Goal: Information Seeking & Learning: Learn about a topic

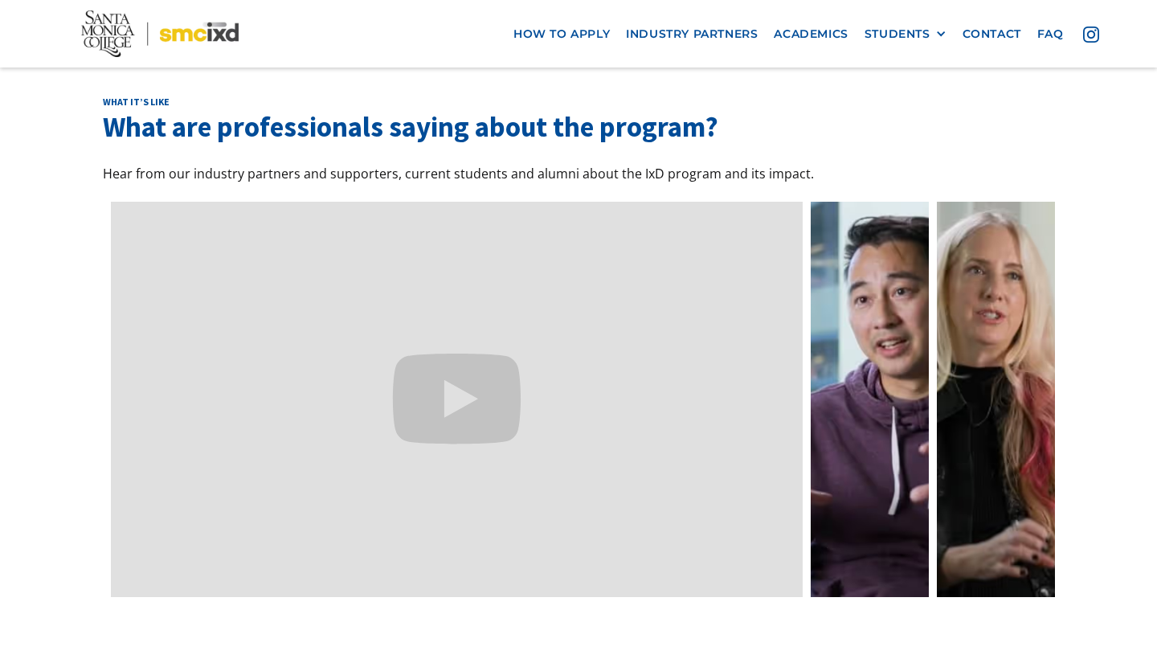
scroll to position [4761, 0]
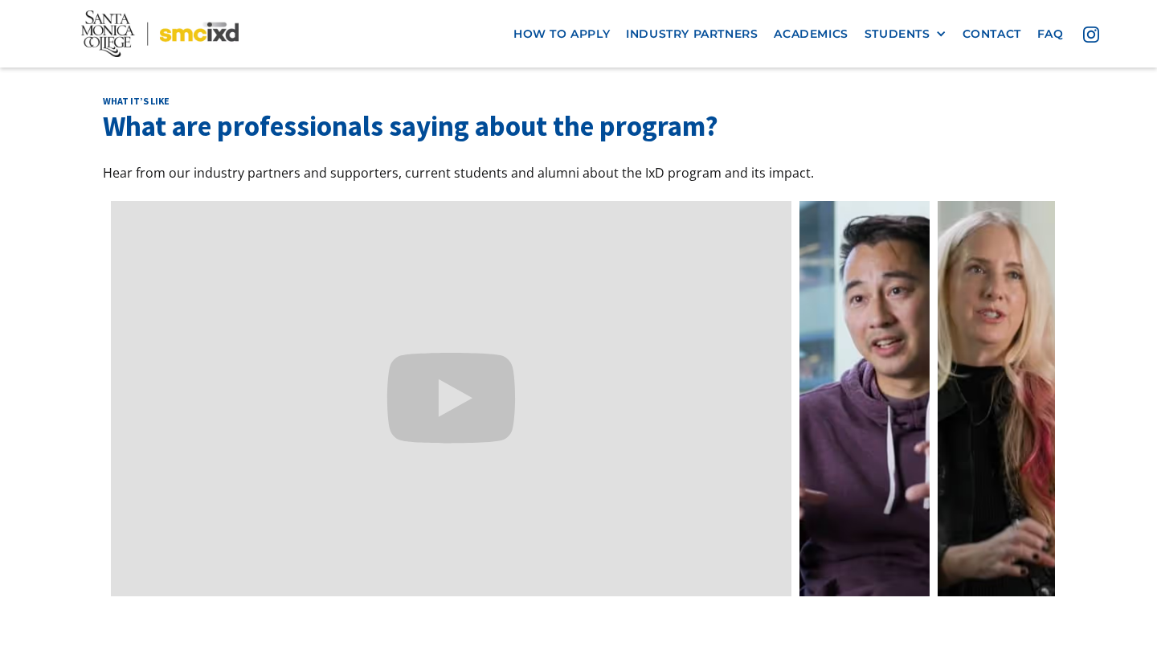
click at [837, 316] on link at bounding box center [864, 398] width 130 height 395
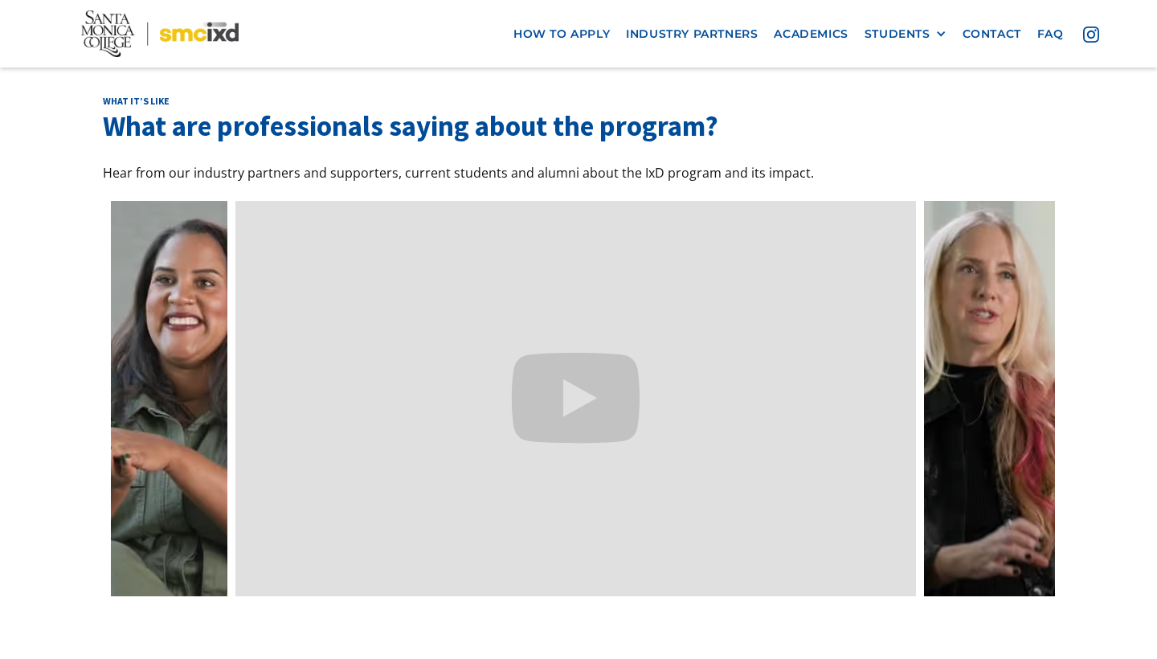
click at [1013, 281] on link at bounding box center [989, 398] width 130 height 395
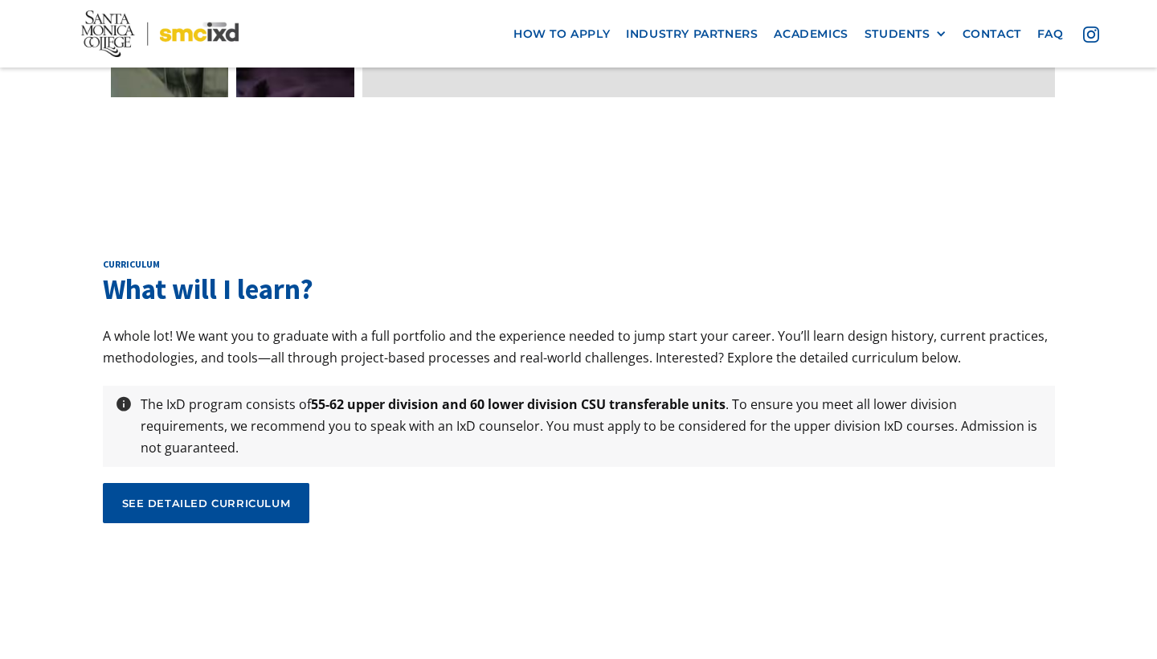
scroll to position [5263, 0]
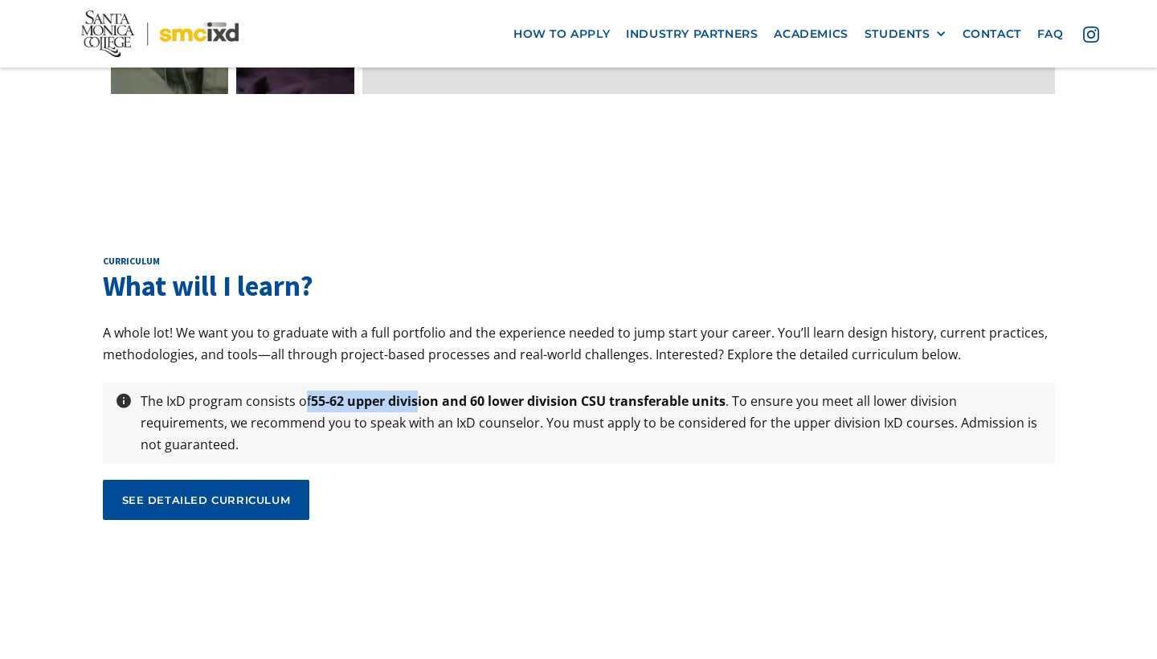
drag, startPoint x: 305, startPoint y: 270, endPoint x: 419, endPoint y: 270, distance: 114.1
click at [419, 390] on p "The IxD program consists of 55-62 upper division and 60 lower division CSU tran…" at bounding box center [592, 423] width 918 height 66
click at [419, 392] on strong "55-62 upper division and 60 lower division CSU transferable units" at bounding box center [518, 401] width 414 height 18
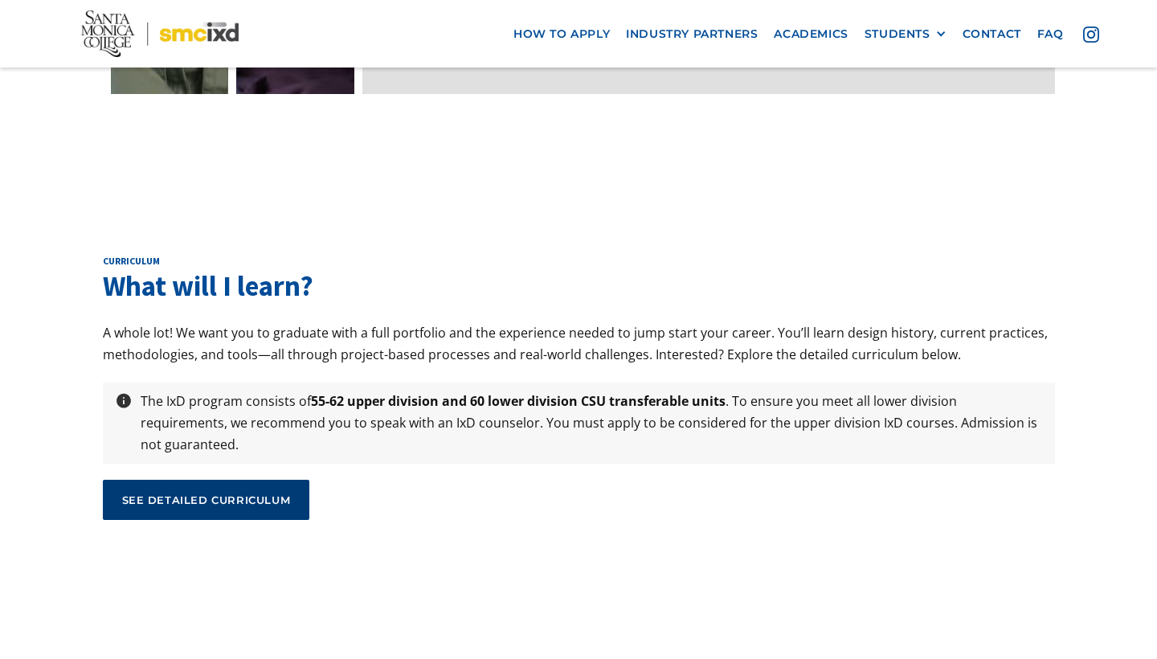
click at [233, 492] on div "see detailed curriculum" at bounding box center [206, 499] width 169 height 14
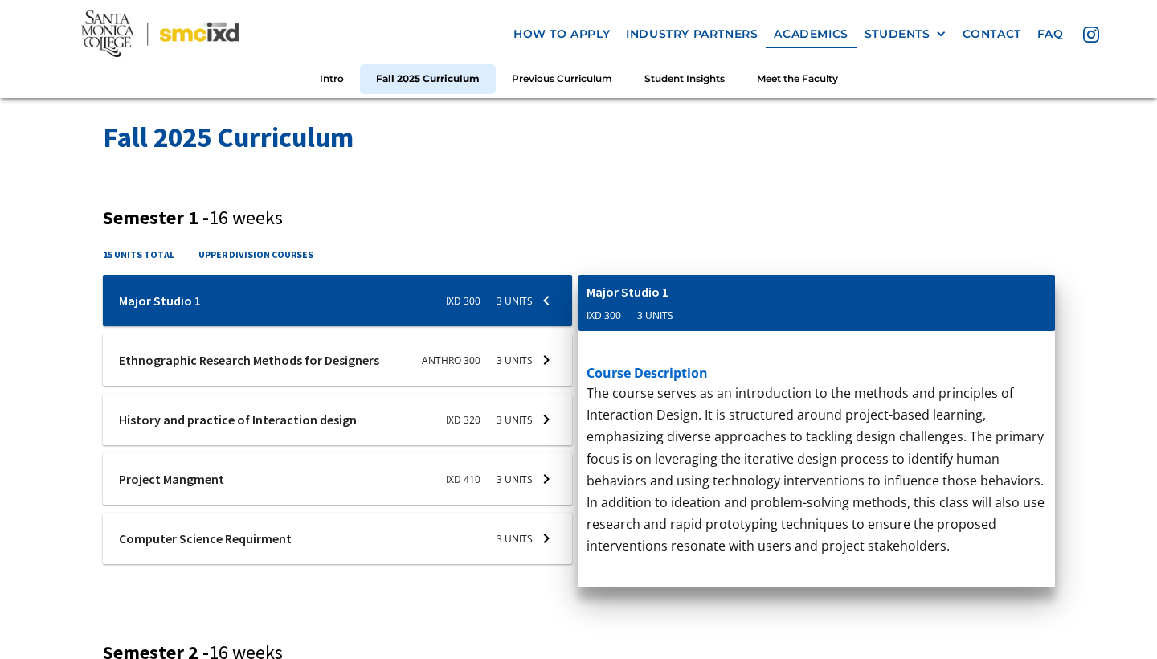
scroll to position [509, 0]
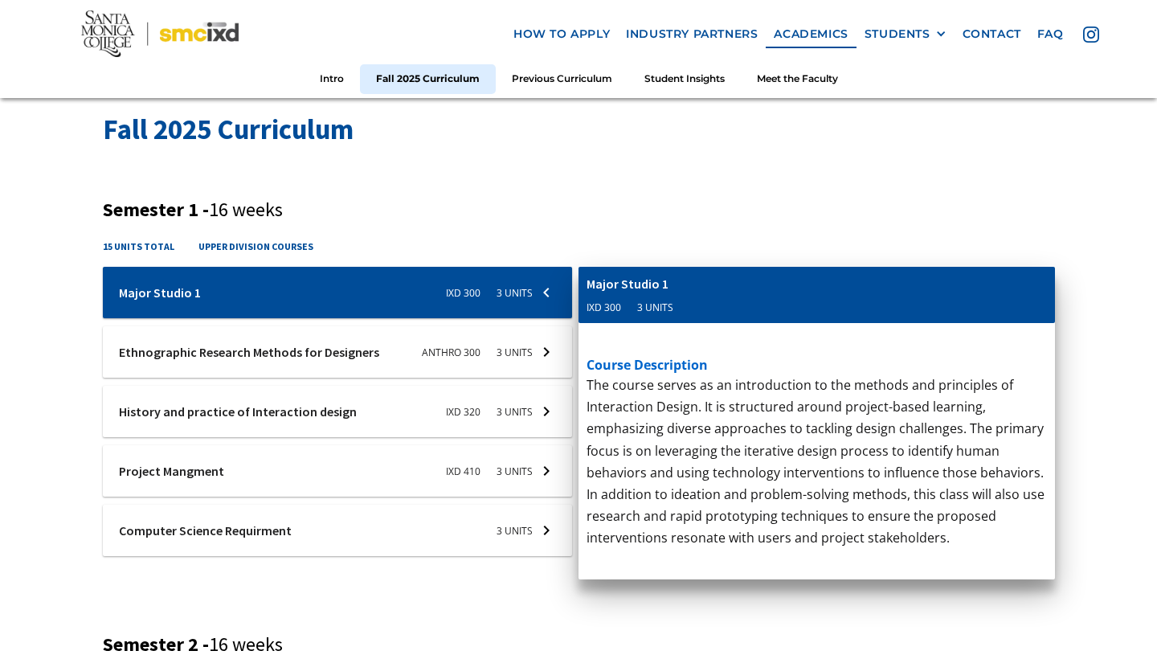
click at [537, 288] on div at bounding box center [338, 292] width 470 height 51
click at [549, 347] on div at bounding box center [338, 351] width 470 height 51
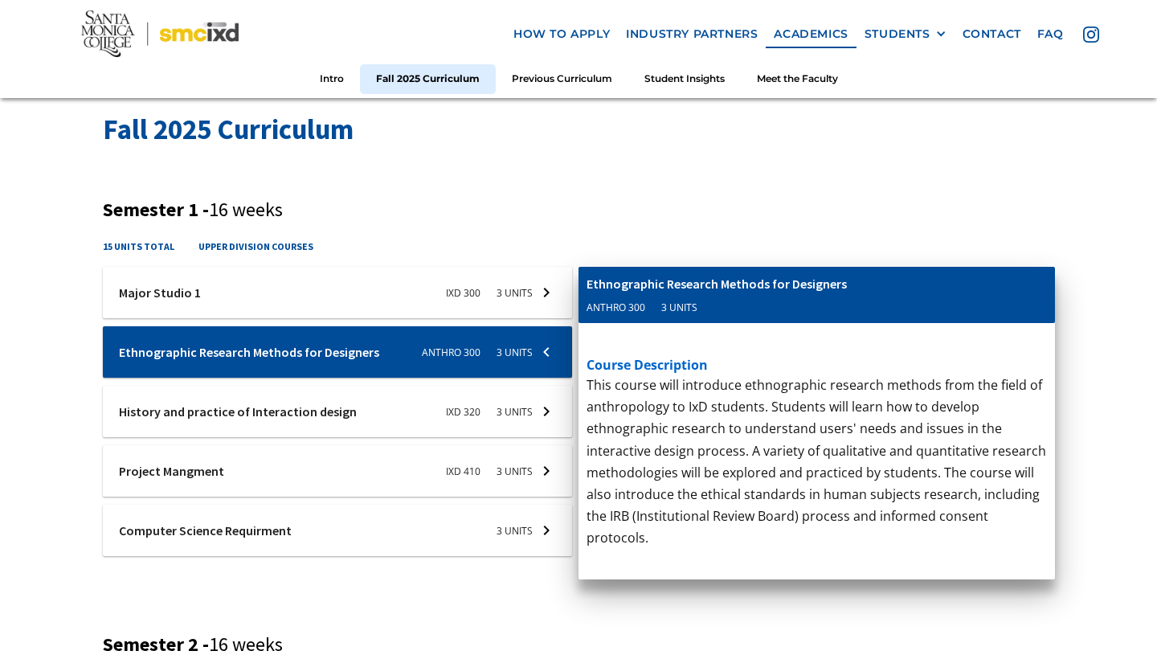
click at [551, 407] on div at bounding box center [338, 411] width 470 height 51
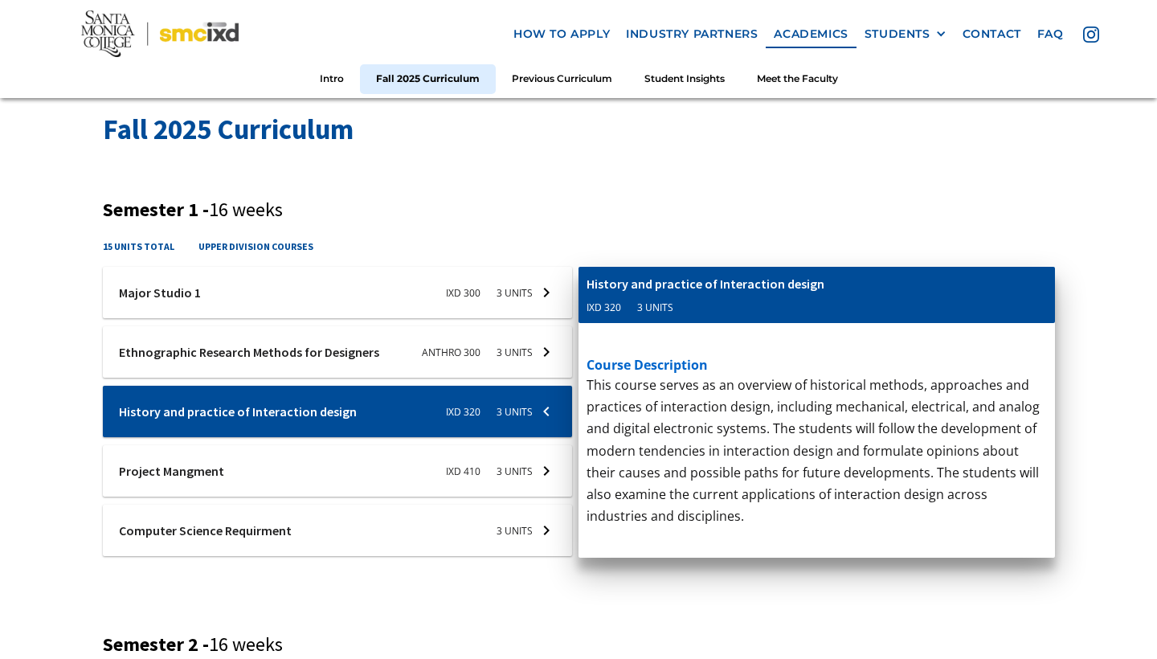
click at [549, 461] on div at bounding box center [338, 470] width 470 height 51
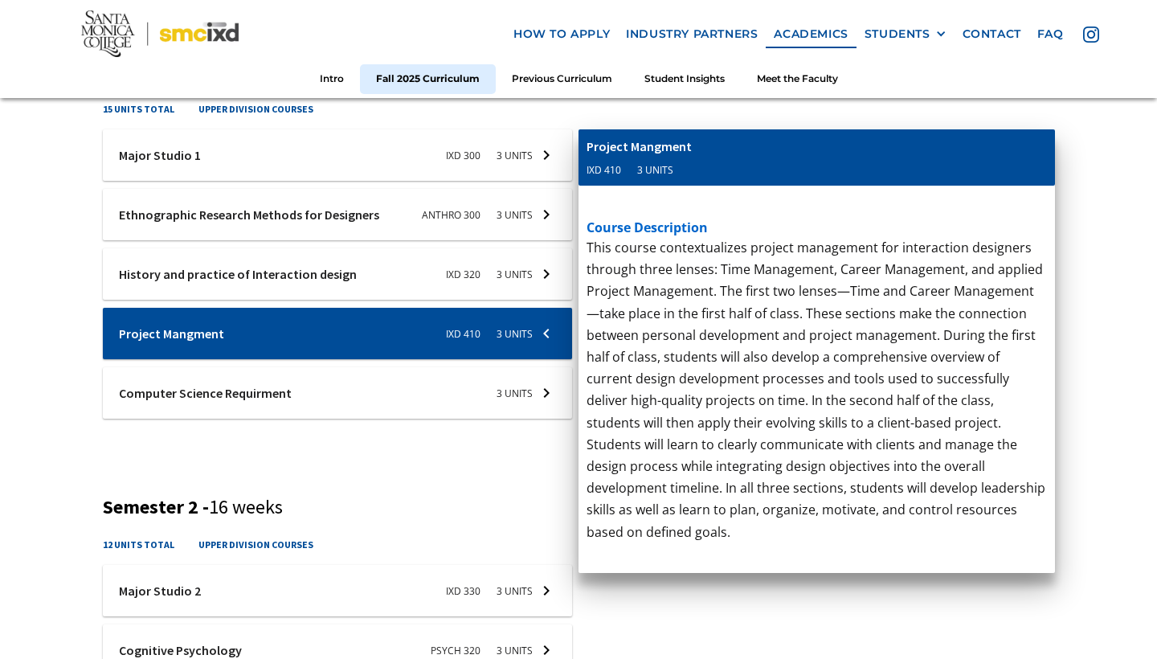
scroll to position [643, 0]
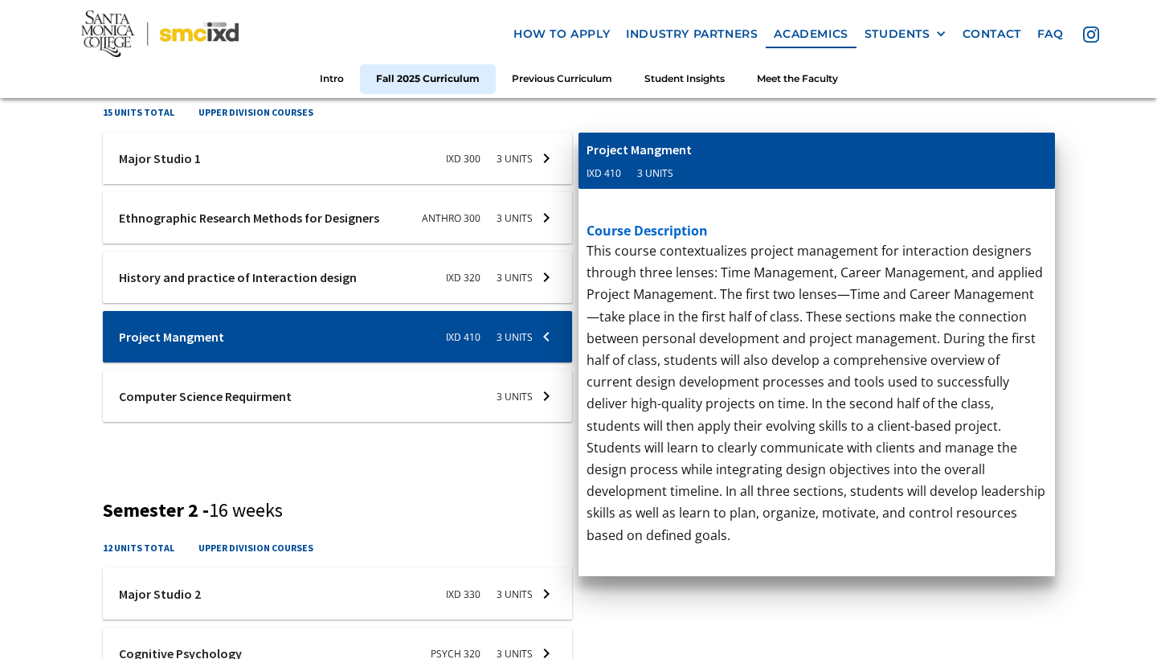
click at [549, 402] on div at bounding box center [338, 395] width 470 height 51
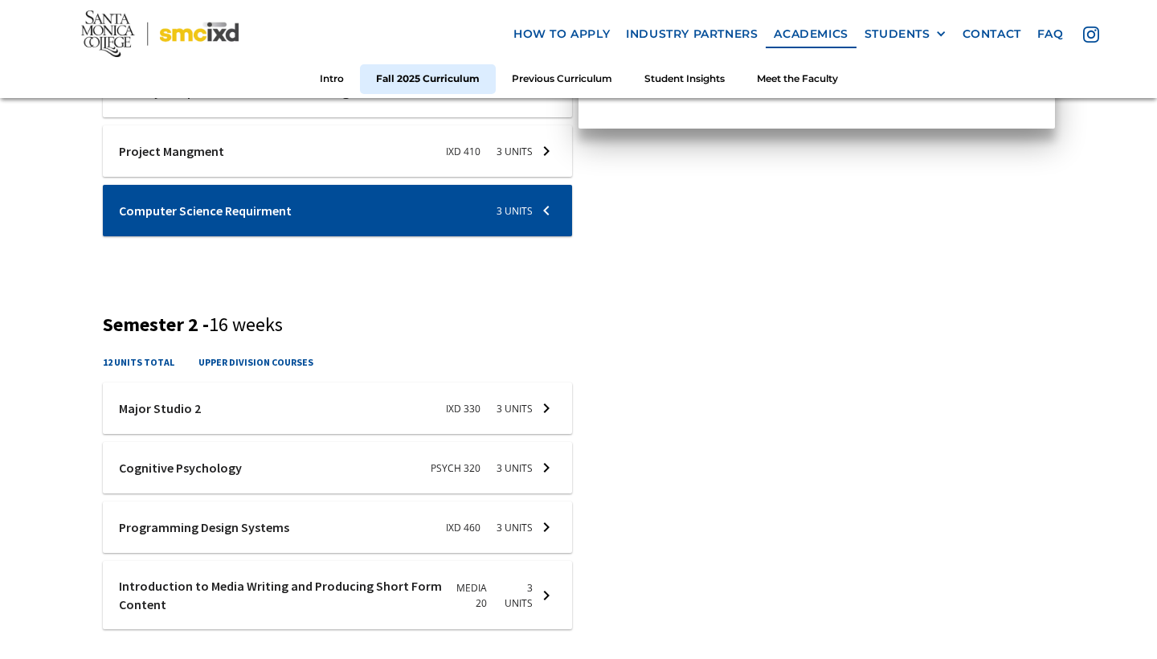
scroll to position [831, 0]
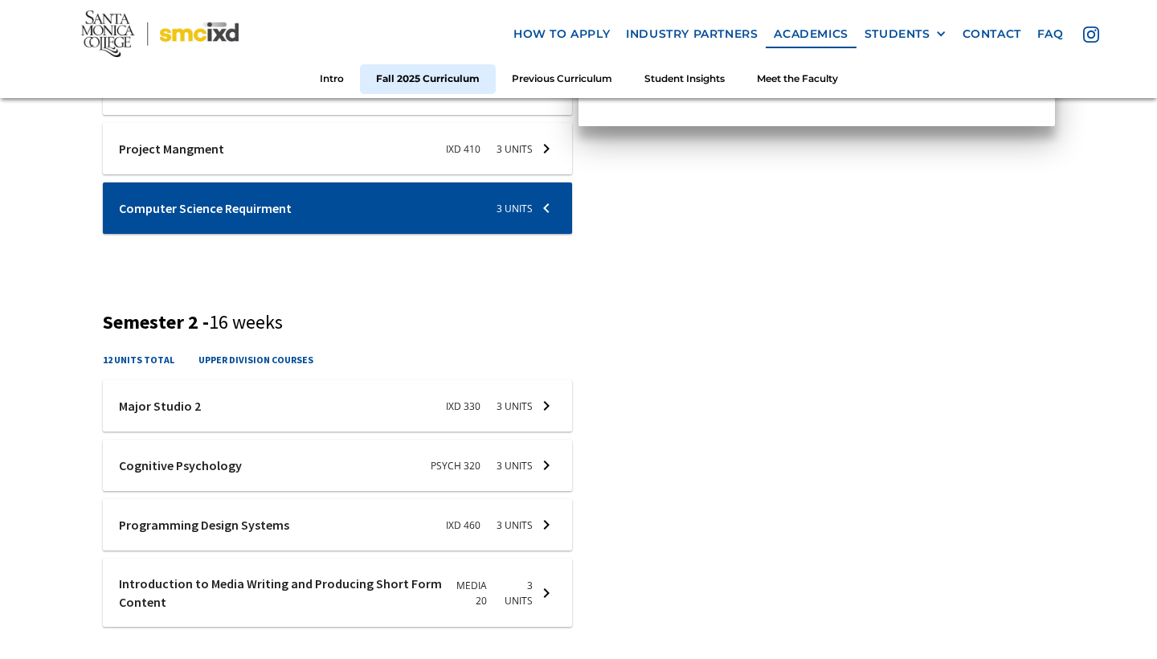
click at [506, 407] on div at bounding box center [338, 405] width 470 height 51
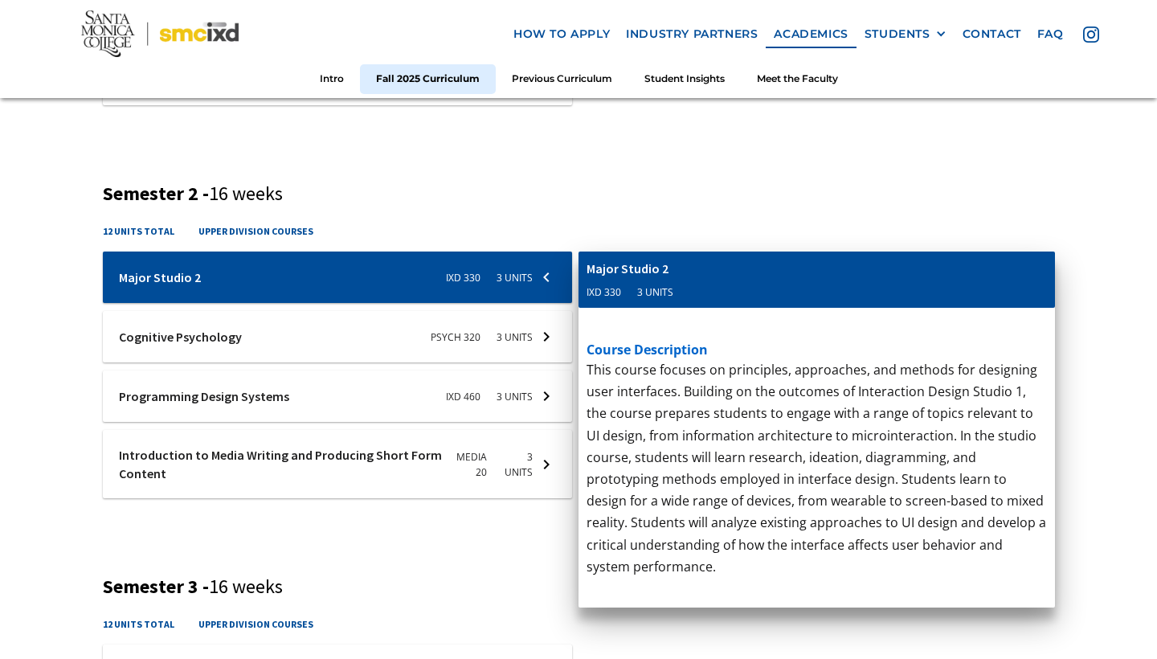
scroll to position [998, 0]
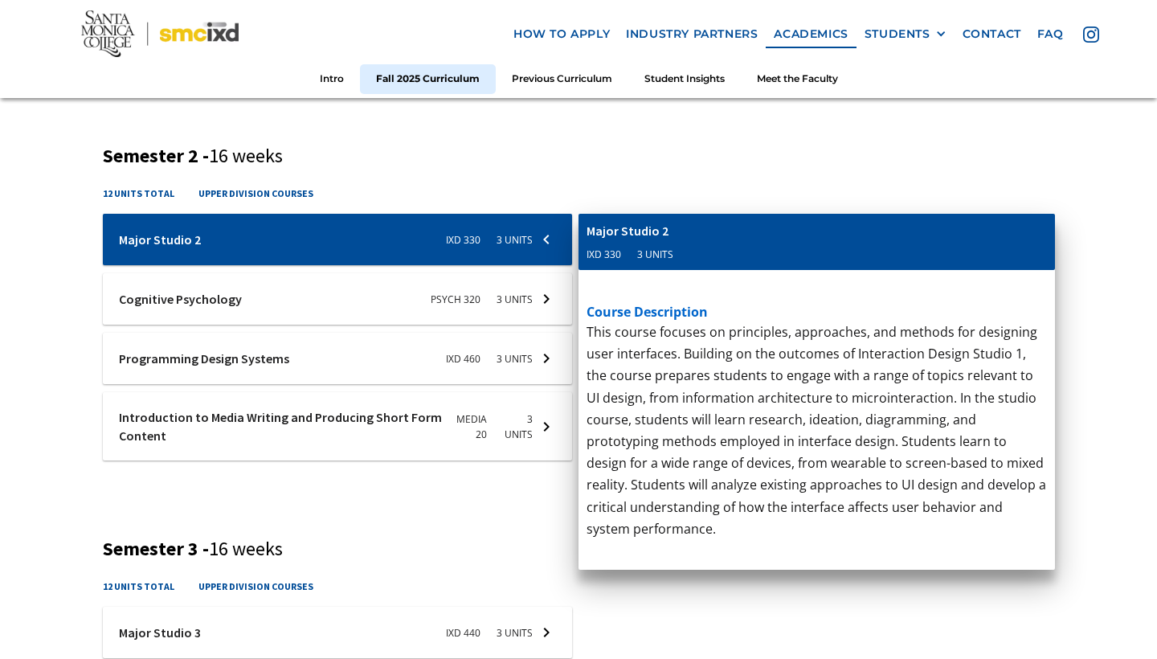
click at [537, 300] on div at bounding box center [338, 298] width 470 height 51
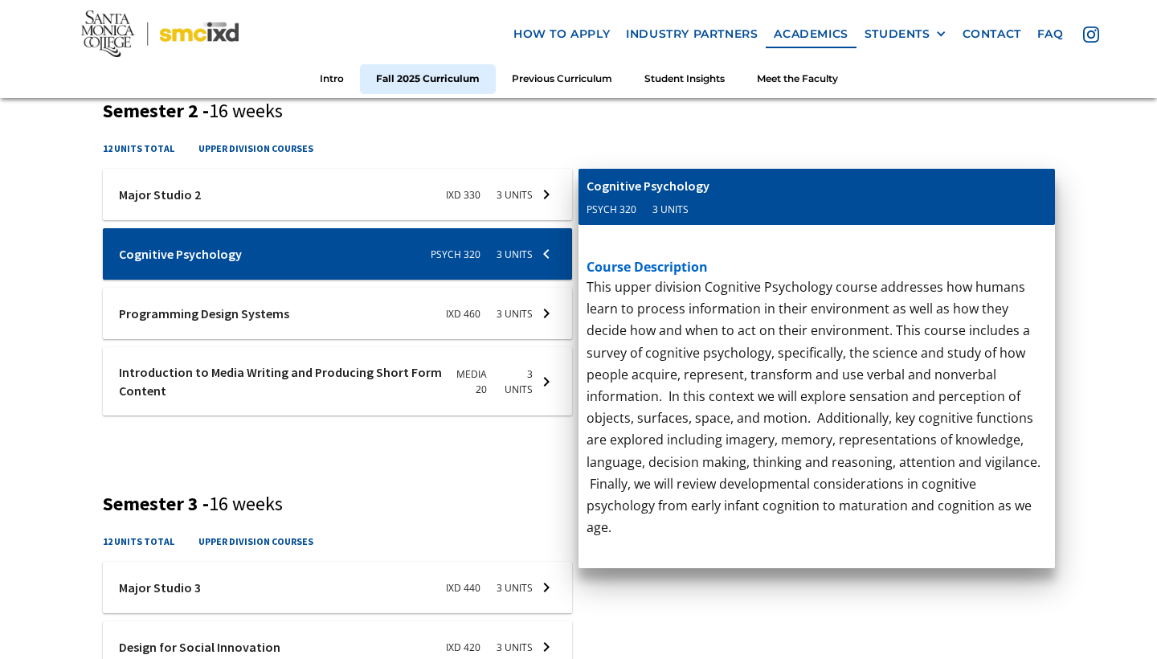
scroll to position [1043, 0]
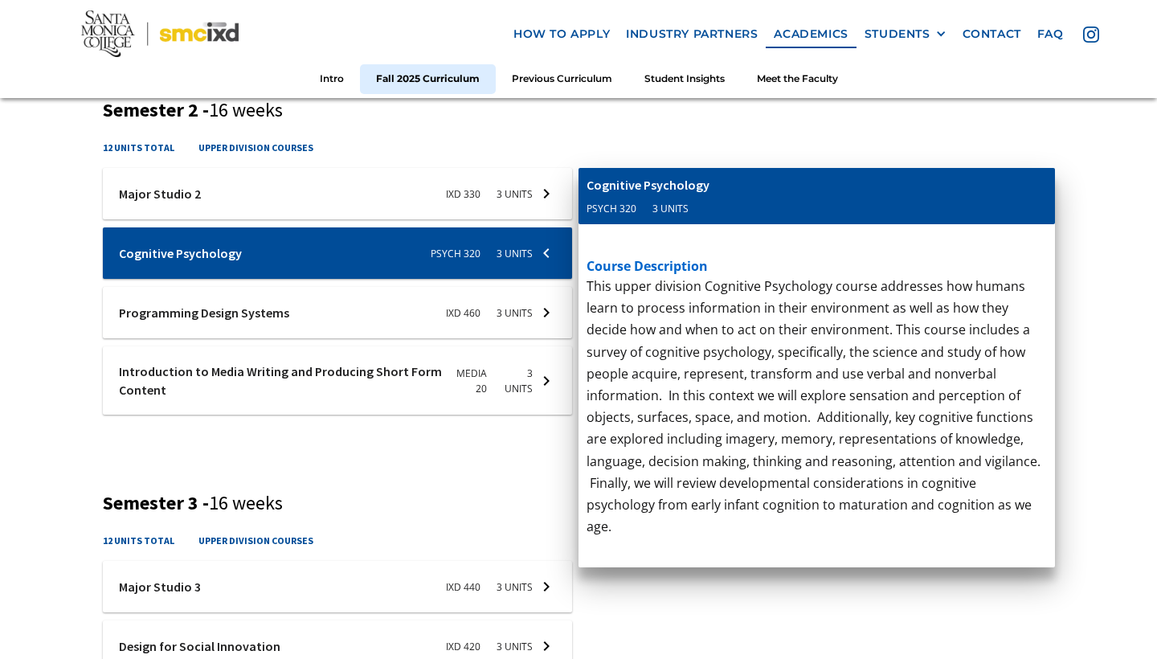
click at [534, 311] on div at bounding box center [338, 312] width 470 height 51
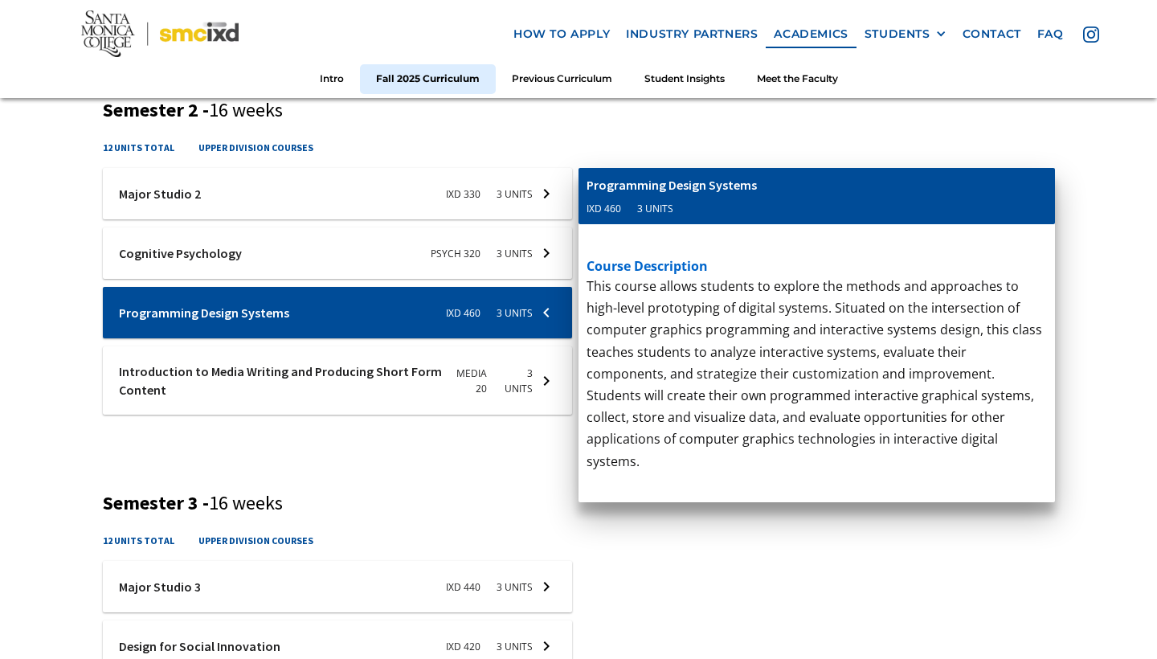
click at [522, 387] on div at bounding box center [338, 380] width 470 height 68
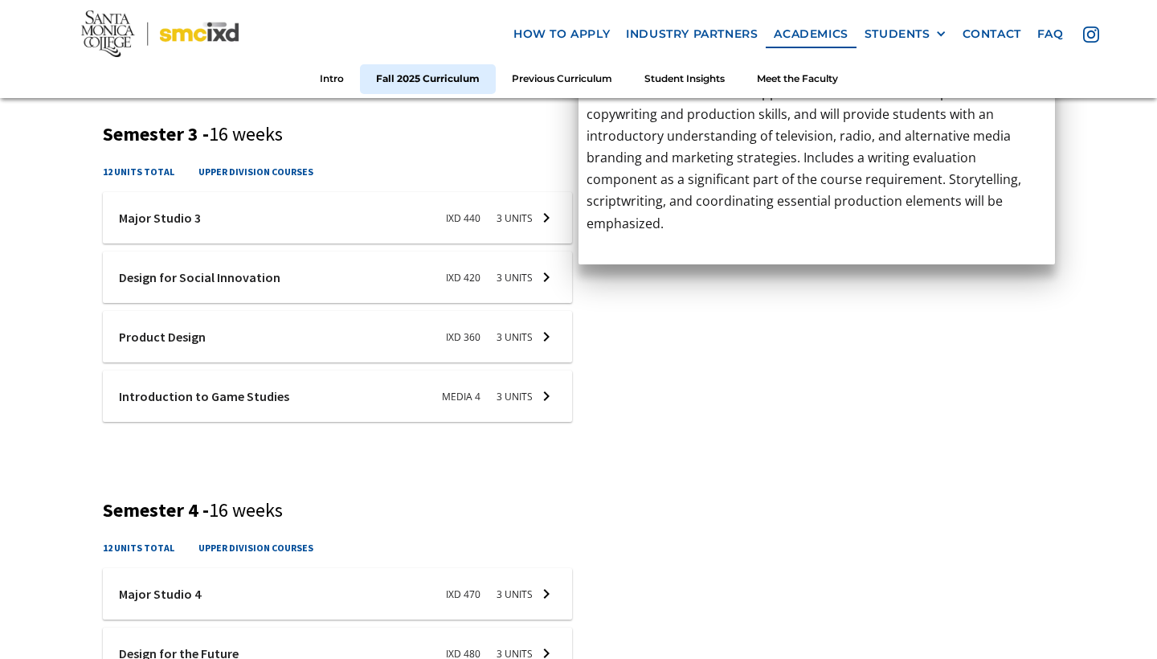
scroll to position [1422, 0]
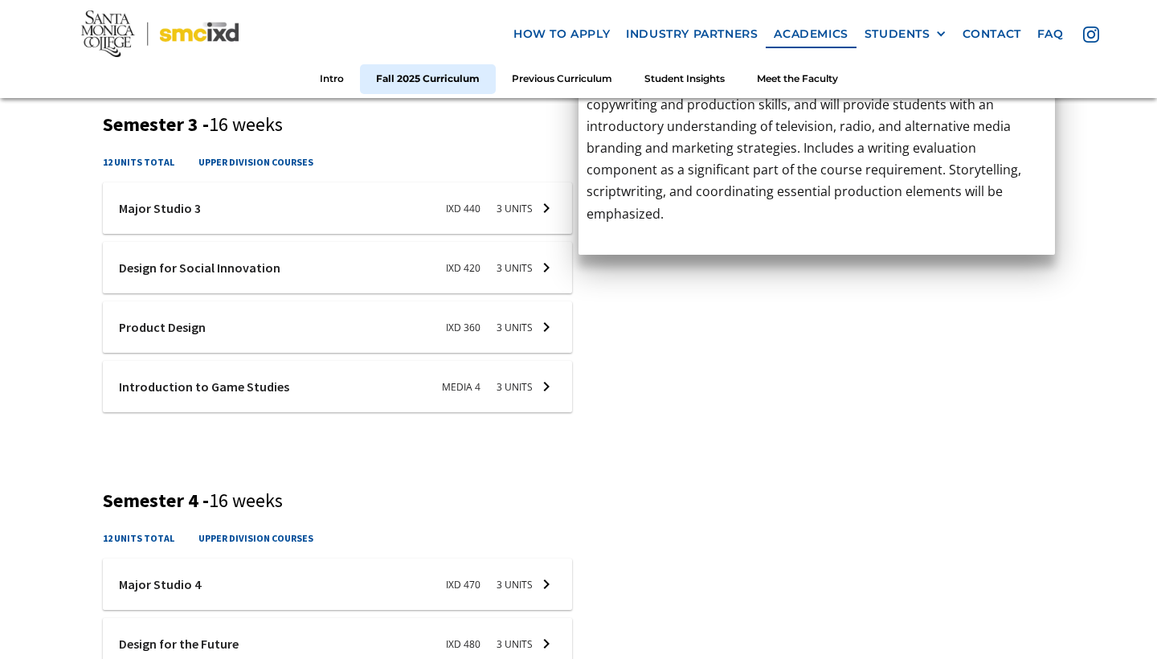
click at [520, 204] on div at bounding box center [338, 207] width 470 height 51
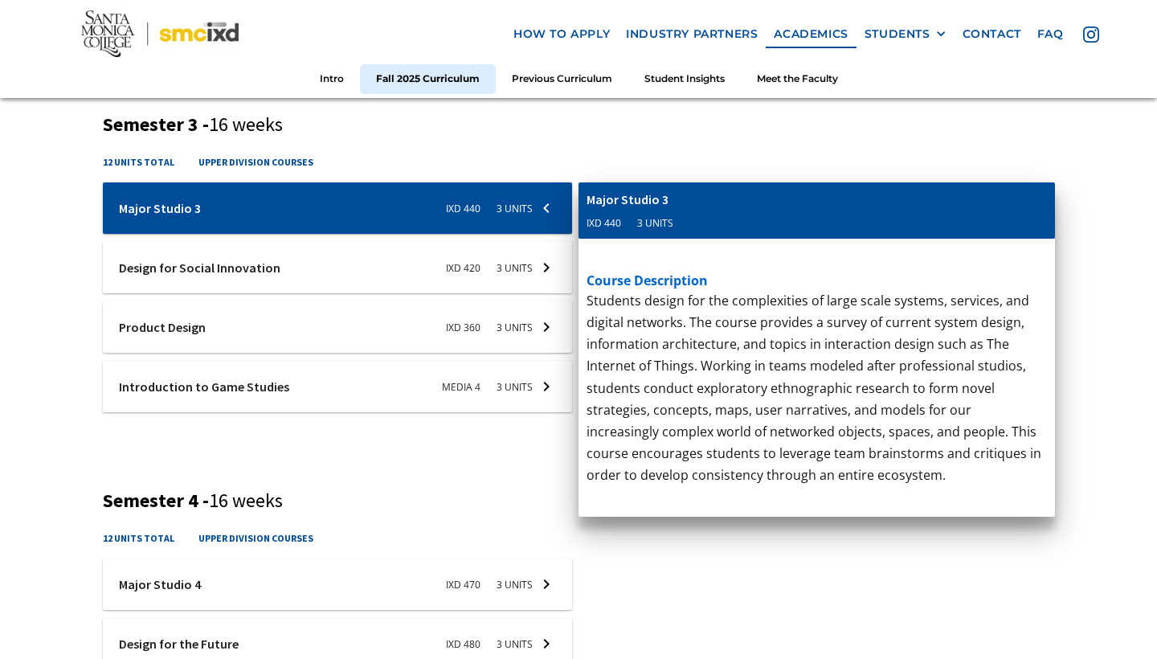
click at [529, 255] on div at bounding box center [338, 267] width 470 height 51
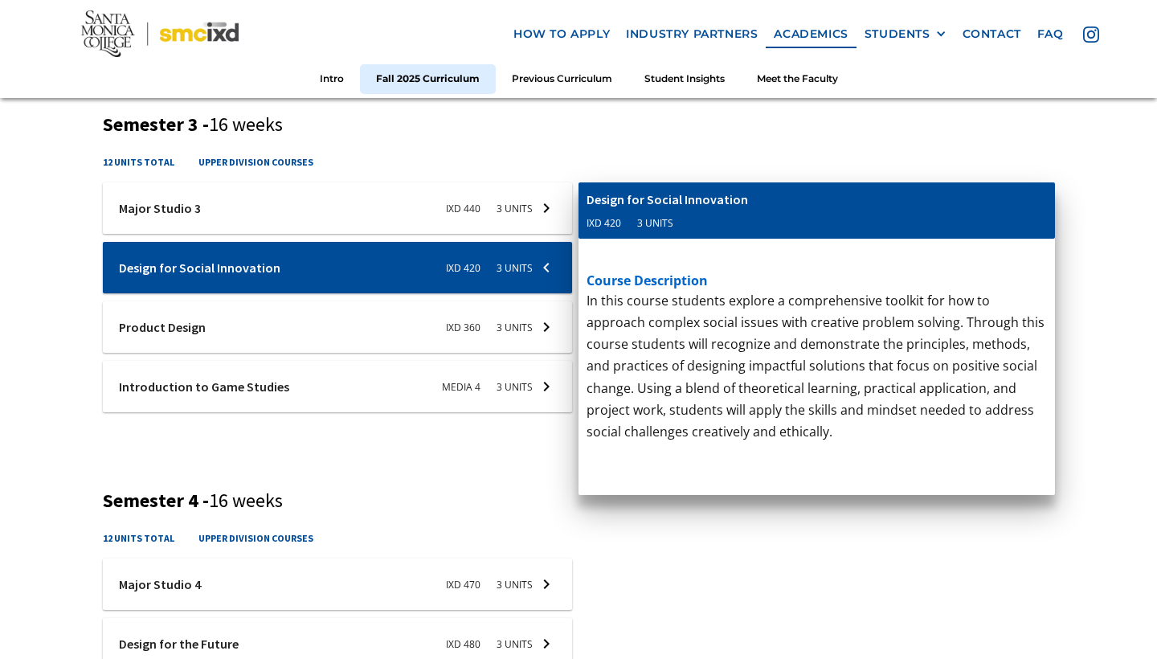
click at [528, 321] on div at bounding box center [338, 326] width 470 height 51
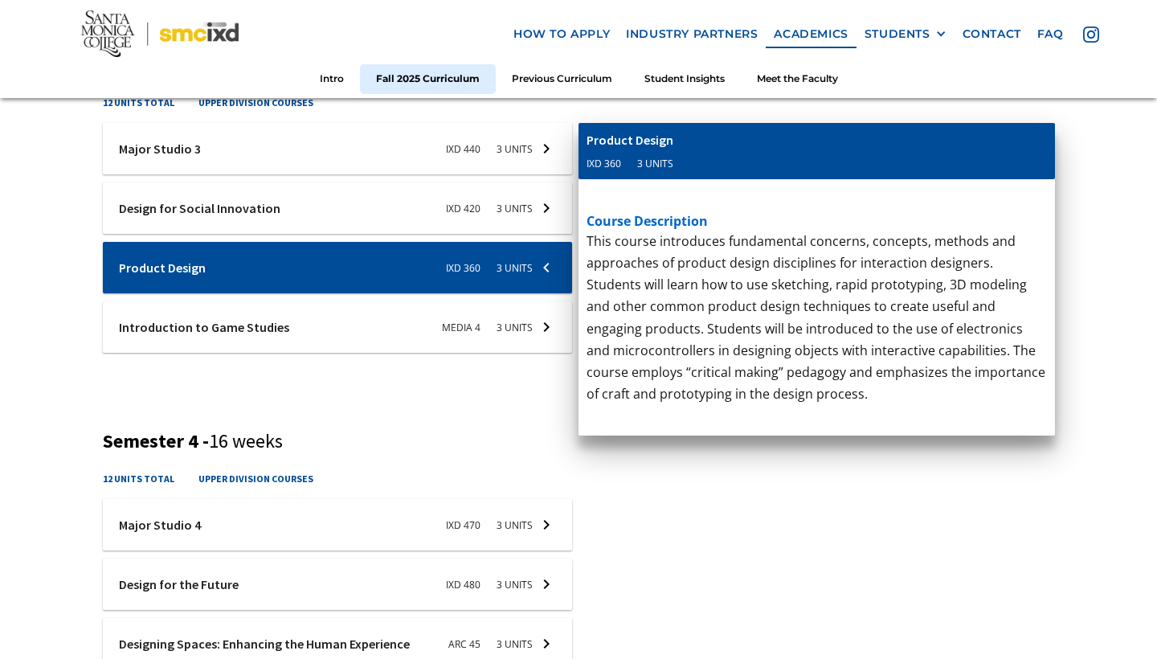
scroll to position [1481, 0]
click at [529, 329] on div at bounding box center [338, 326] width 470 height 51
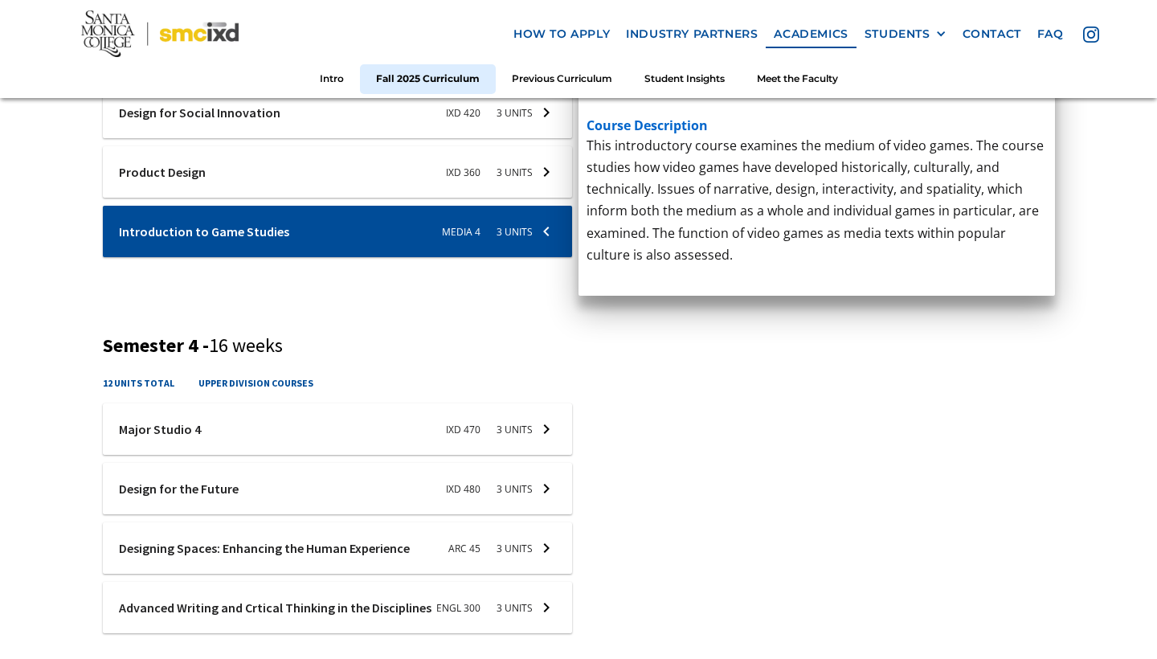
scroll to position [1580, 0]
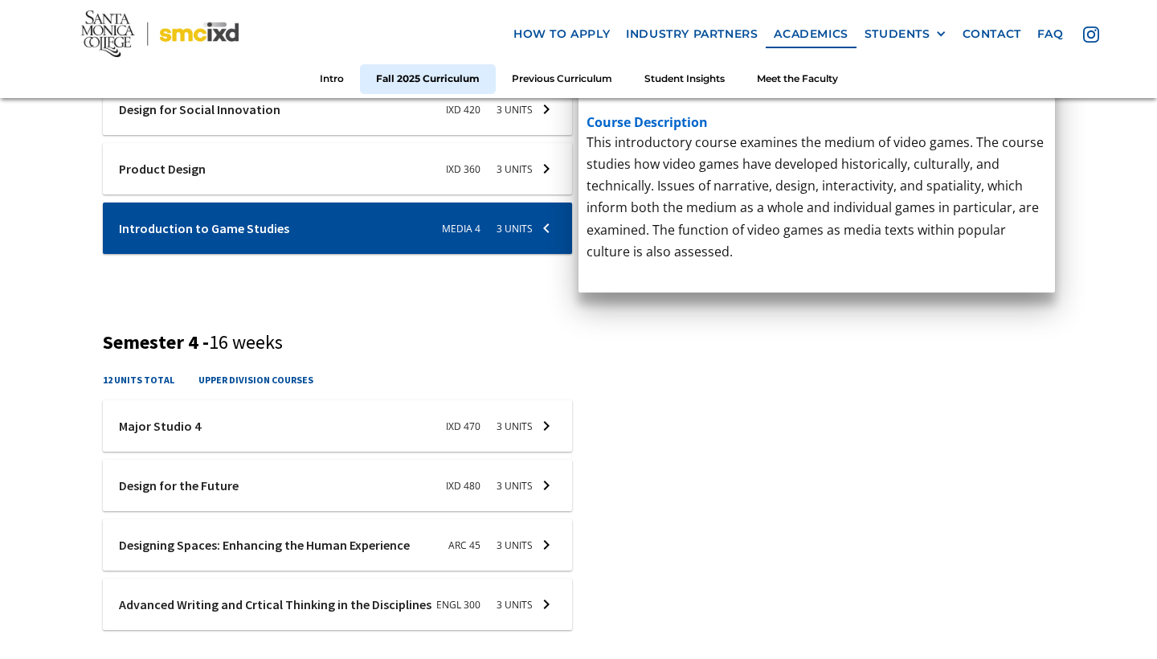
click at [512, 434] on div at bounding box center [338, 425] width 470 height 51
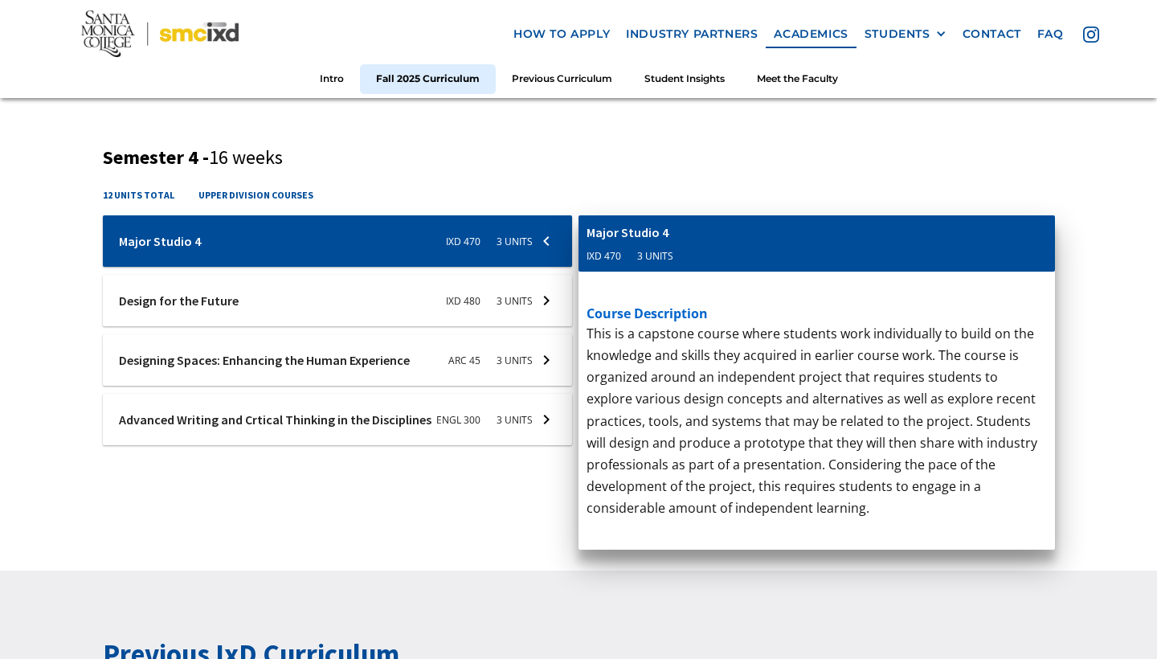
scroll to position [1760, 0]
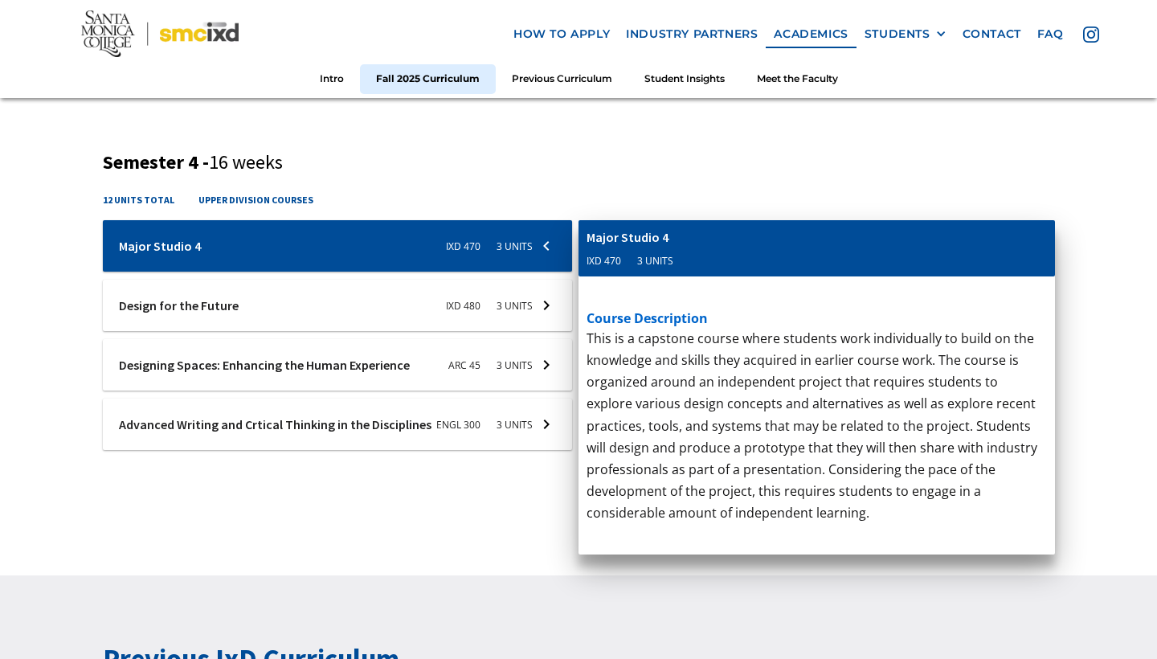
click at [525, 307] on div at bounding box center [338, 305] width 470 height 51
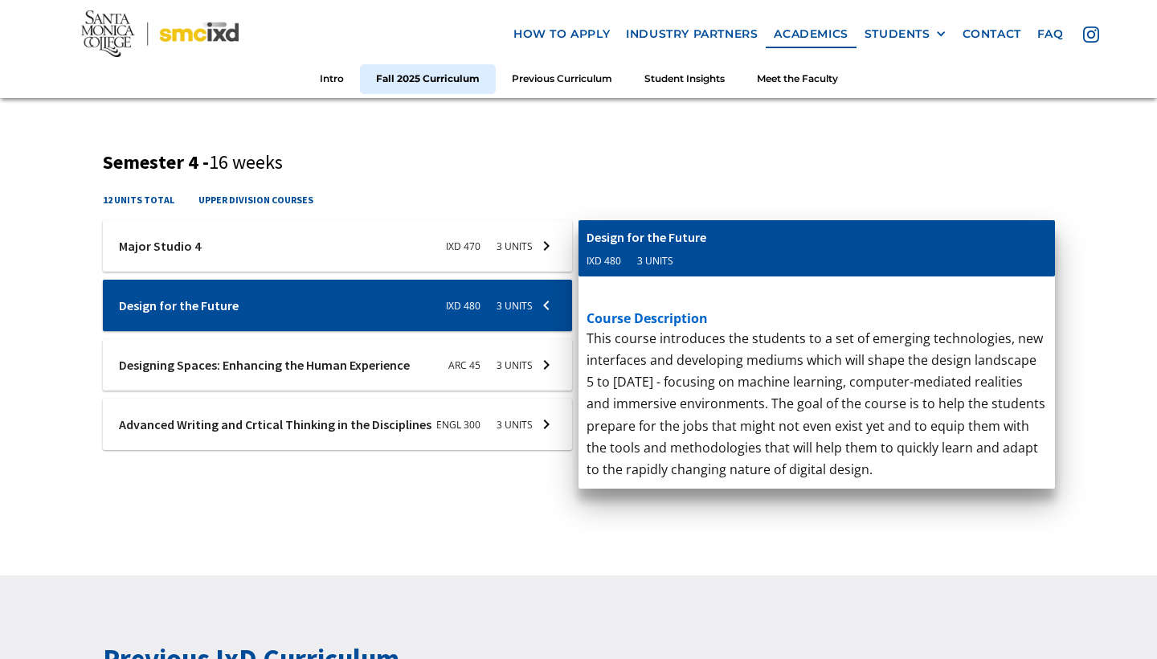
click at [516, 374] on div at bounding box center [338, 364] width 470 height 51
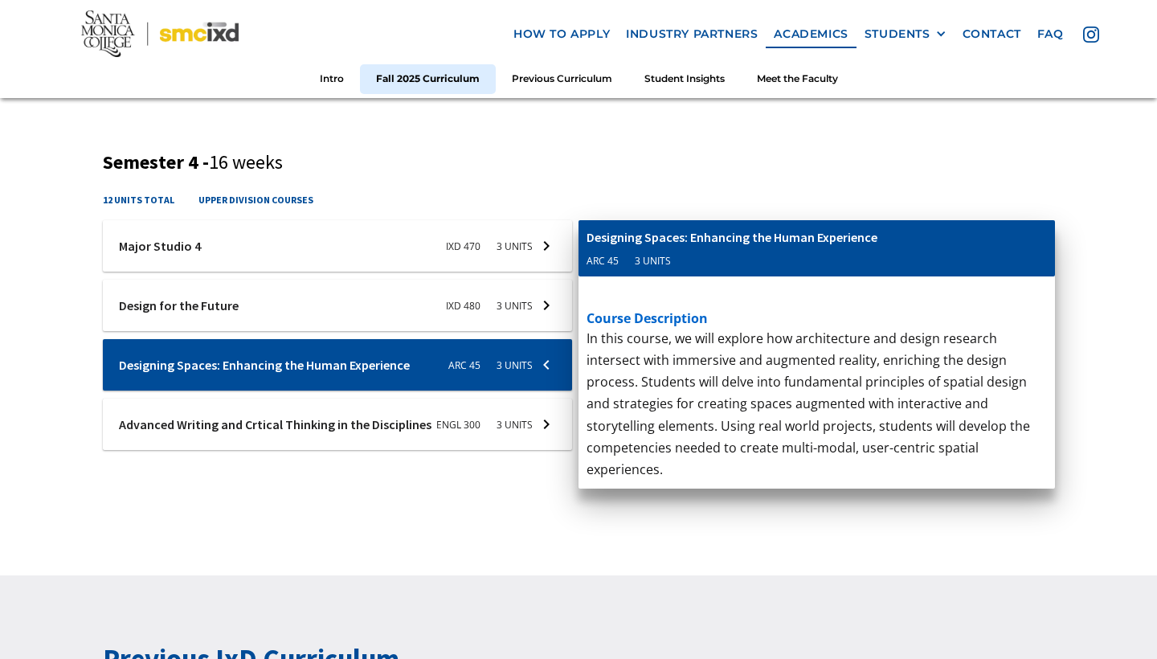
click at [521, 404] on div at bounding box center [338, 423] width 470 height 51
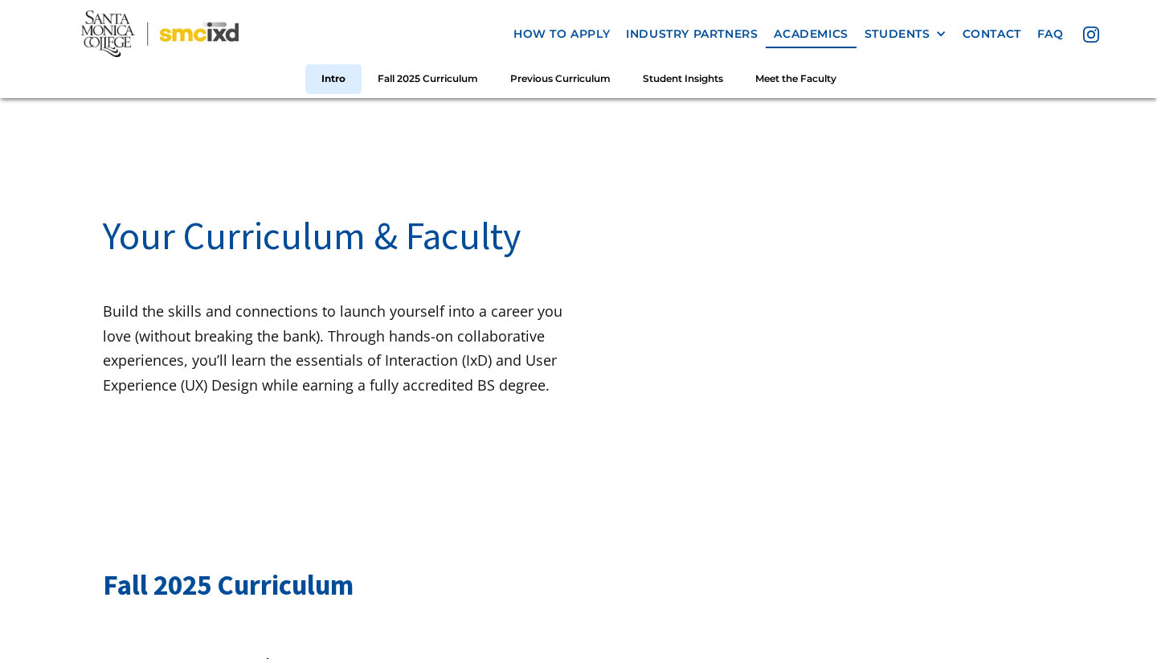
scroll to position [18, 0]
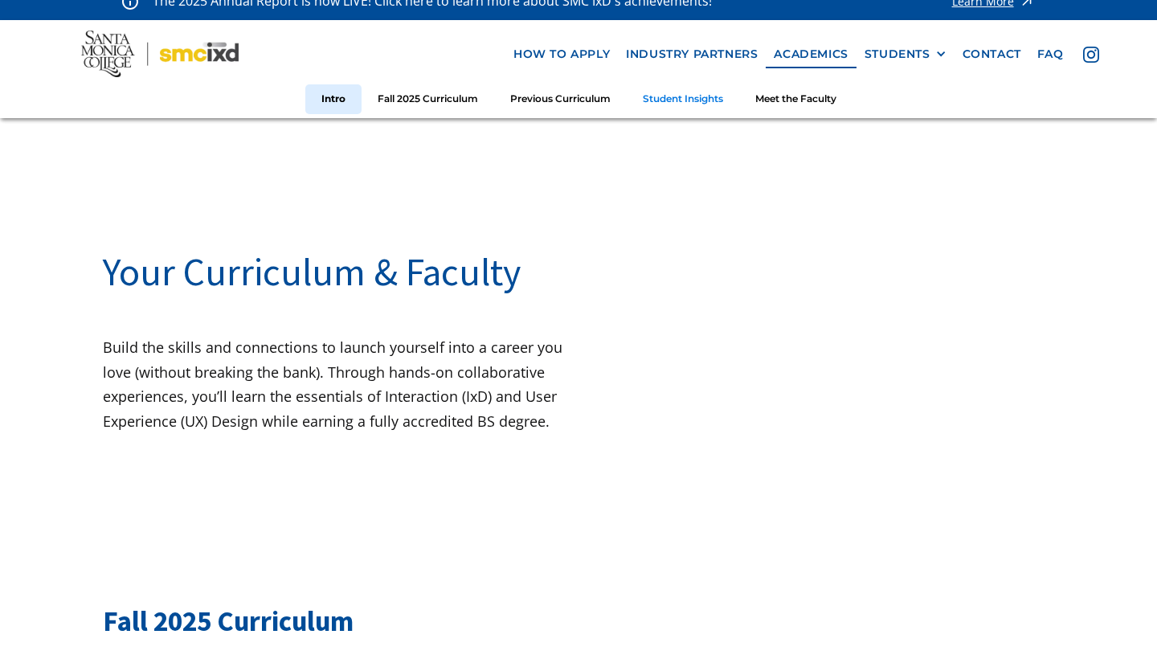
click at [668, 98] on link "Student Insights" at bounding box center [683, 99] width 112 height 30
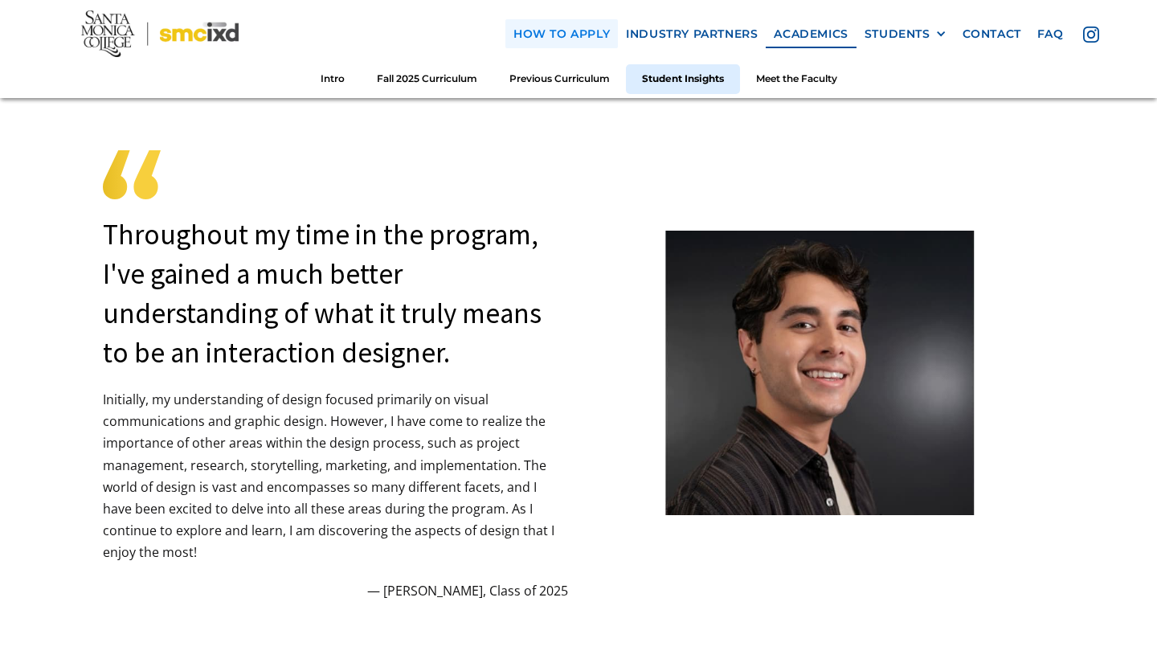
scroll to position [4223, 0]
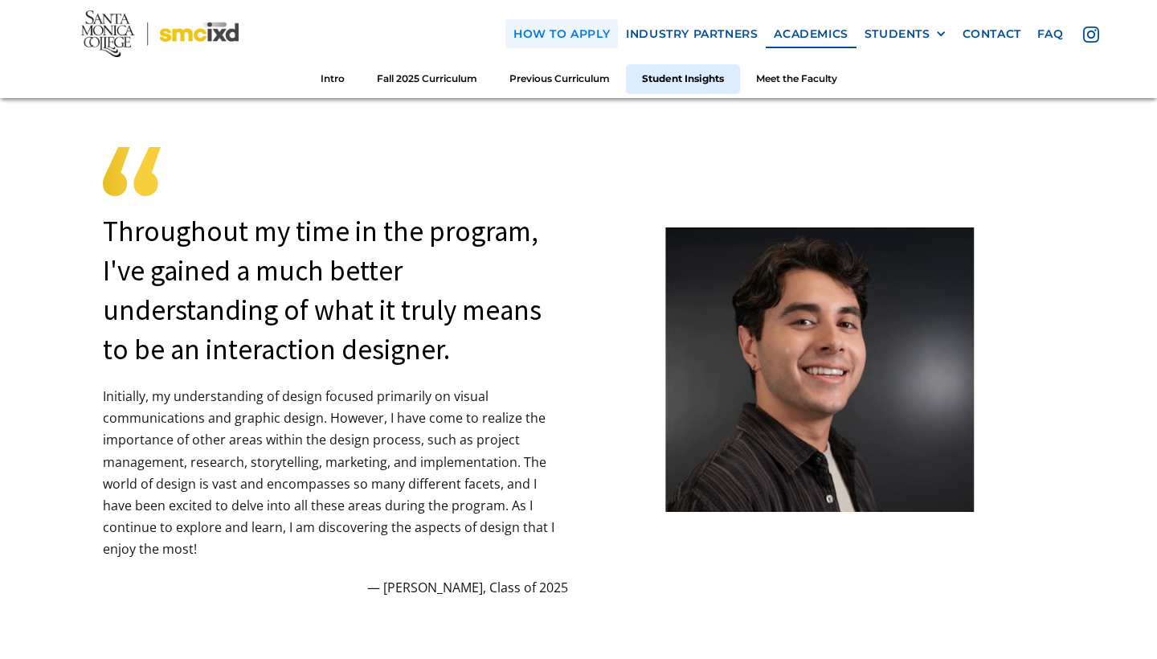
click at [599, 32] on link "how to apply" at bounding box center [561, 34] width 112 height 30
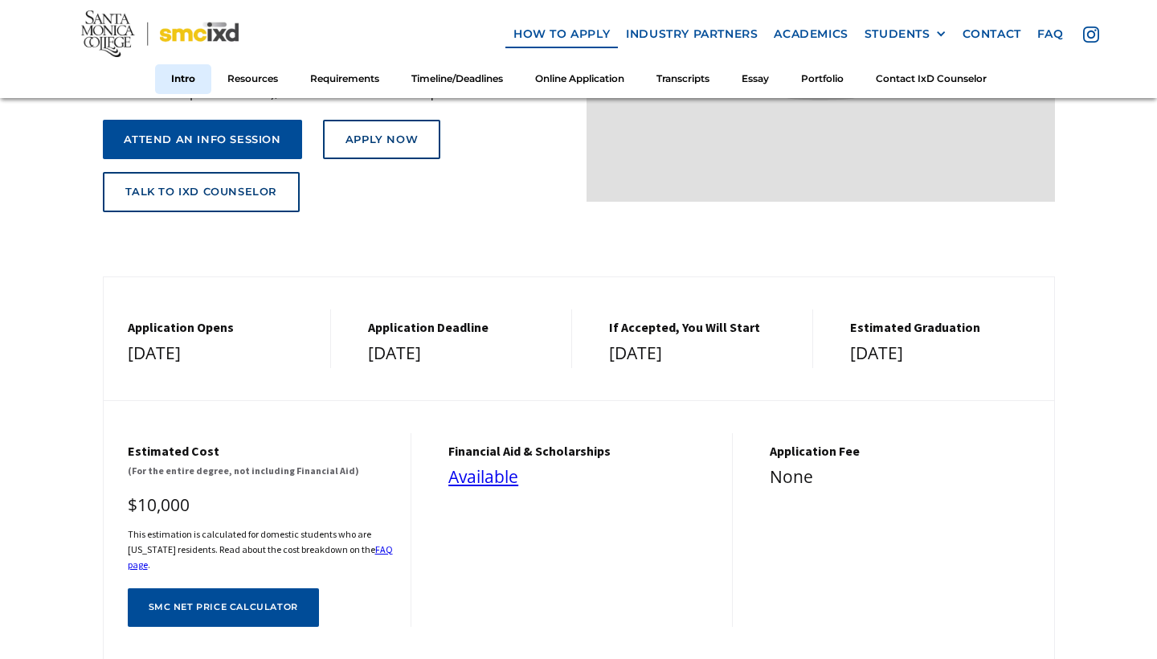
scroll to position [371, 0]
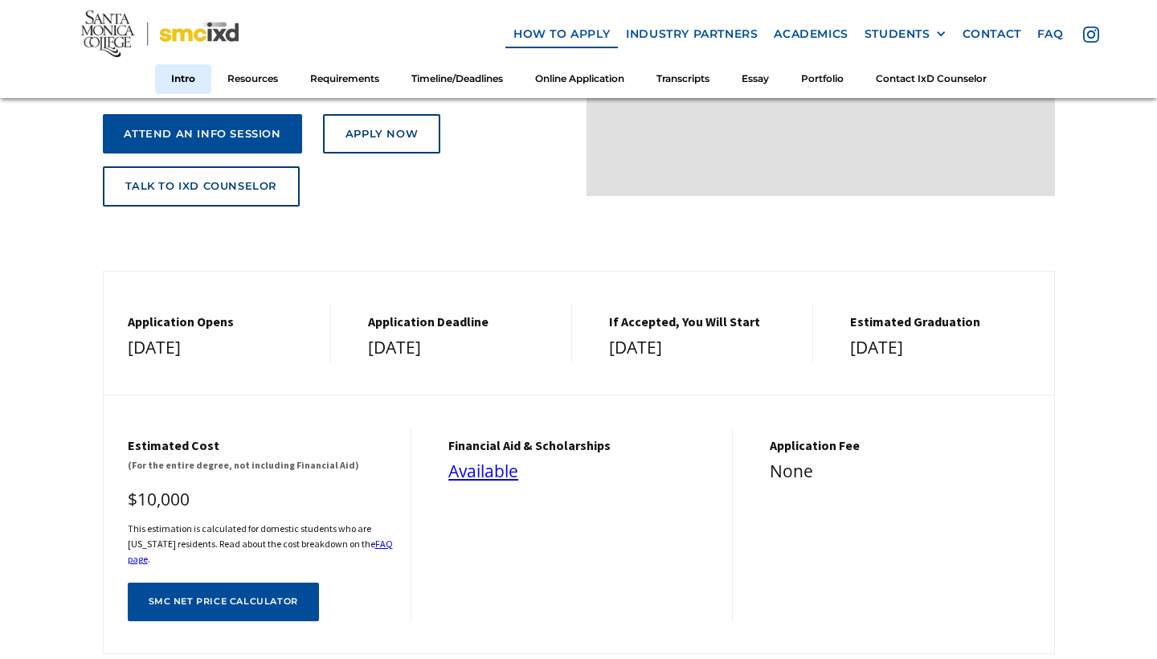
drag, startPoint x: 270, startPoint y: 333, endPoint x: 138, endPoint y: 324, distance: 132.1
click at [137, 333] on div "[DATE]" at bounding box center [221, 347] width 187 height 29
click at [255, 350] on div "[DATE]" at bounding box center [221, 347] width 187 height 29
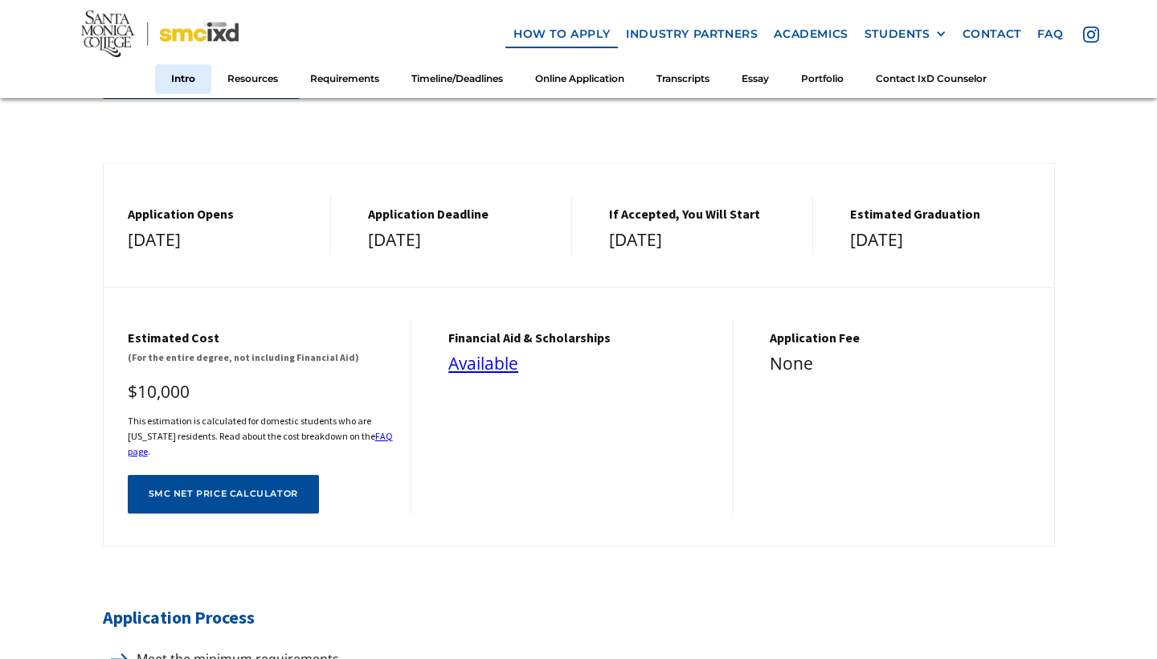
scroll to position [480, 0]
click at [288, 488] on link "SMC net price calculator" at bounding box center [223, 493] width 191 height 38
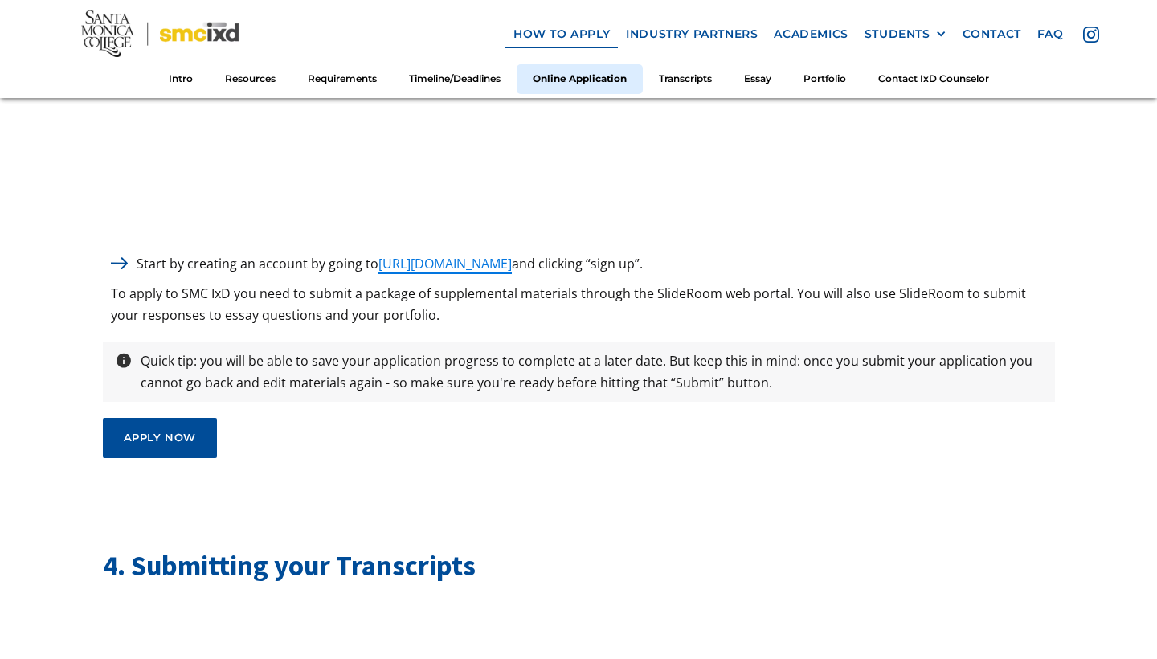
scroll to position [4199, 0]
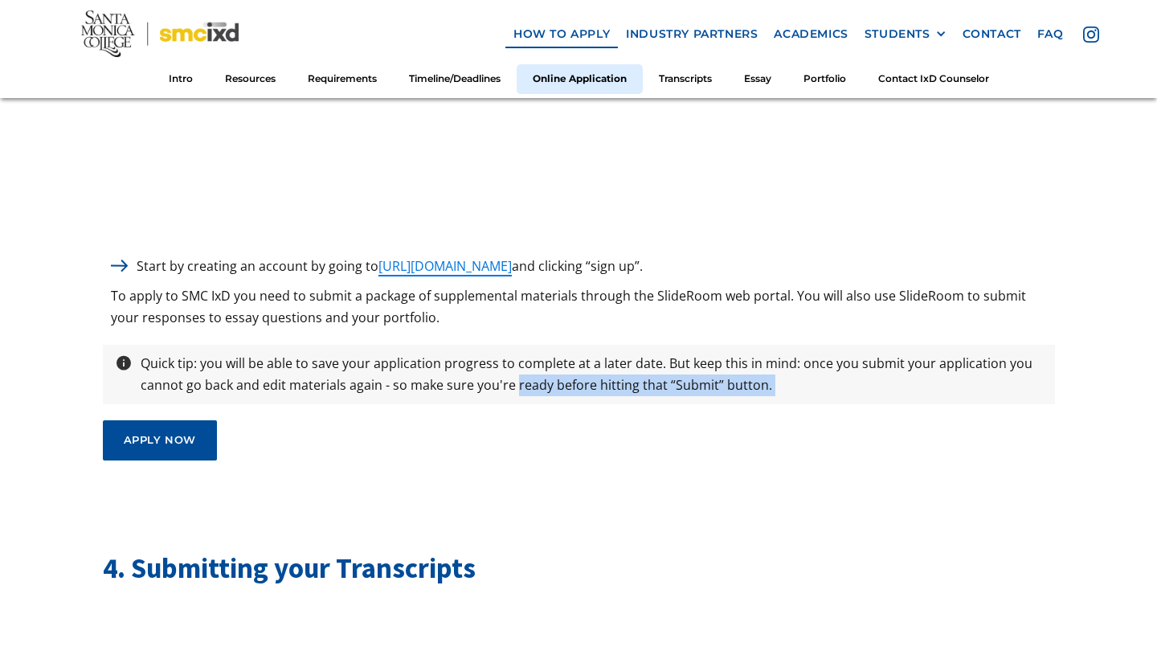
drag, startPoint x: 513, startPoint y: 359, endPoint x: 716, endPoint y: 400, distance: 207.3
click at [716, 400] on div "3. Starting your Online Application Start by creating an account by going to [U…" at bounding box center [579, 19] width 952 height 884
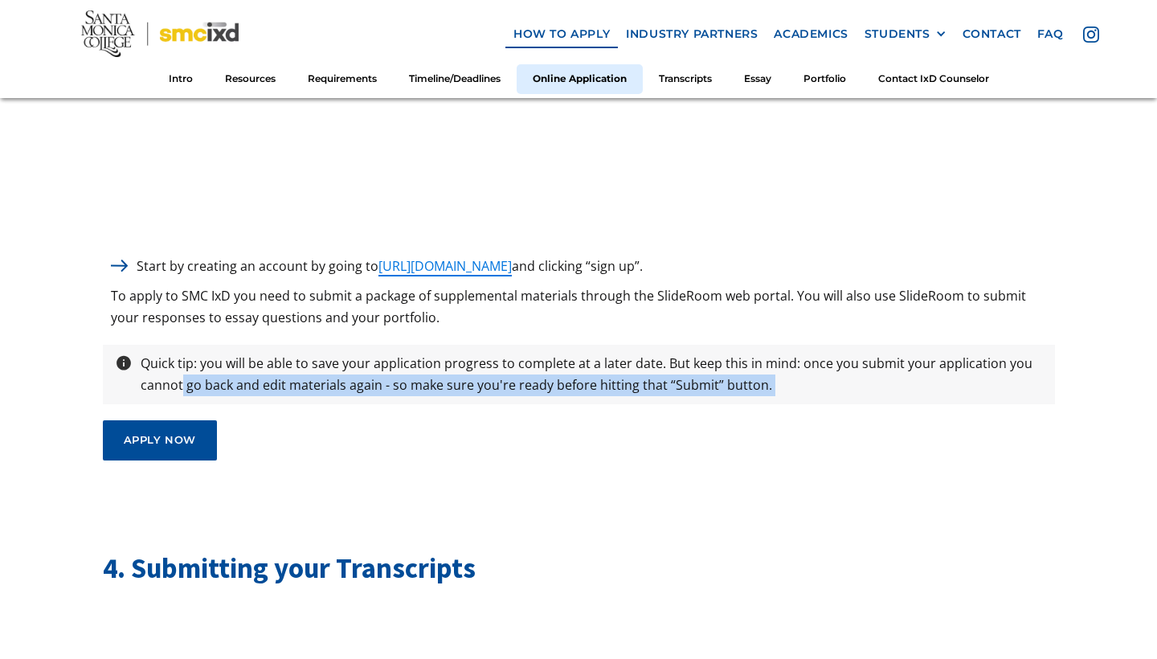
drag, startPoint x: 180, startPoint y: 372, endPoint x: 434, endPoint y: 394, distance: 254.8
click at [434, 394] on div "3. Starting your Online Application Start by creating an account by going to [U…" at bounding box center [579, 19] width 952 height 884
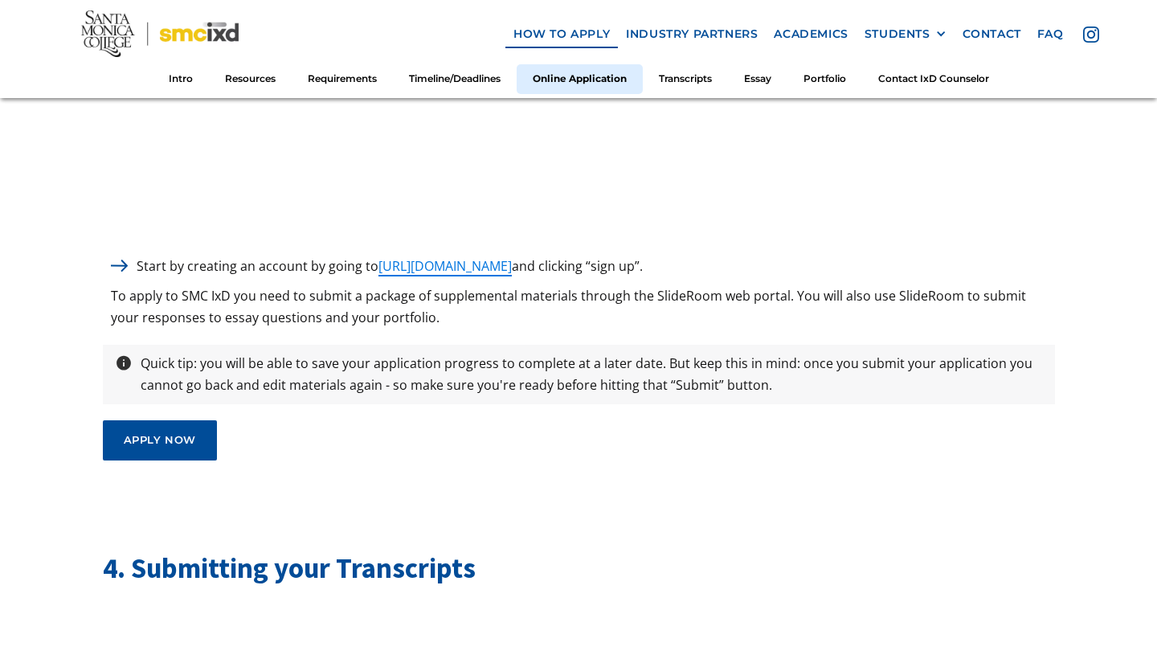
click at [434, 394] on div "3. Starting your Online Application Start by creating an account by going to [U…" at bounding box center [579, 19] width 952 height 884
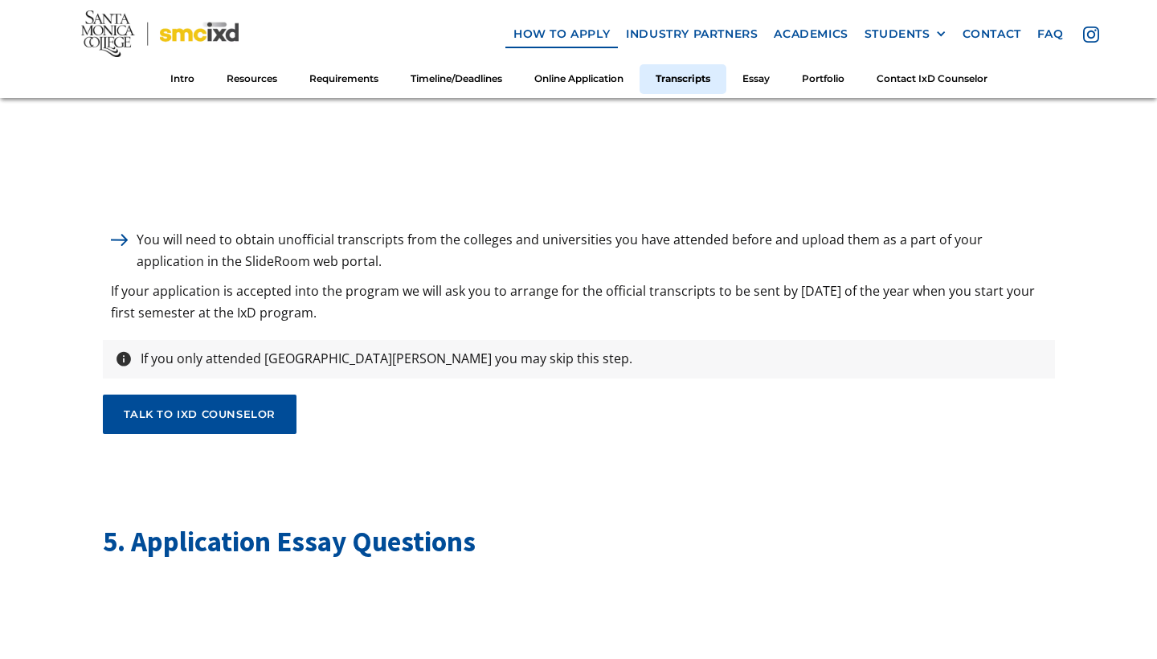
scroll to position [5110, 0]
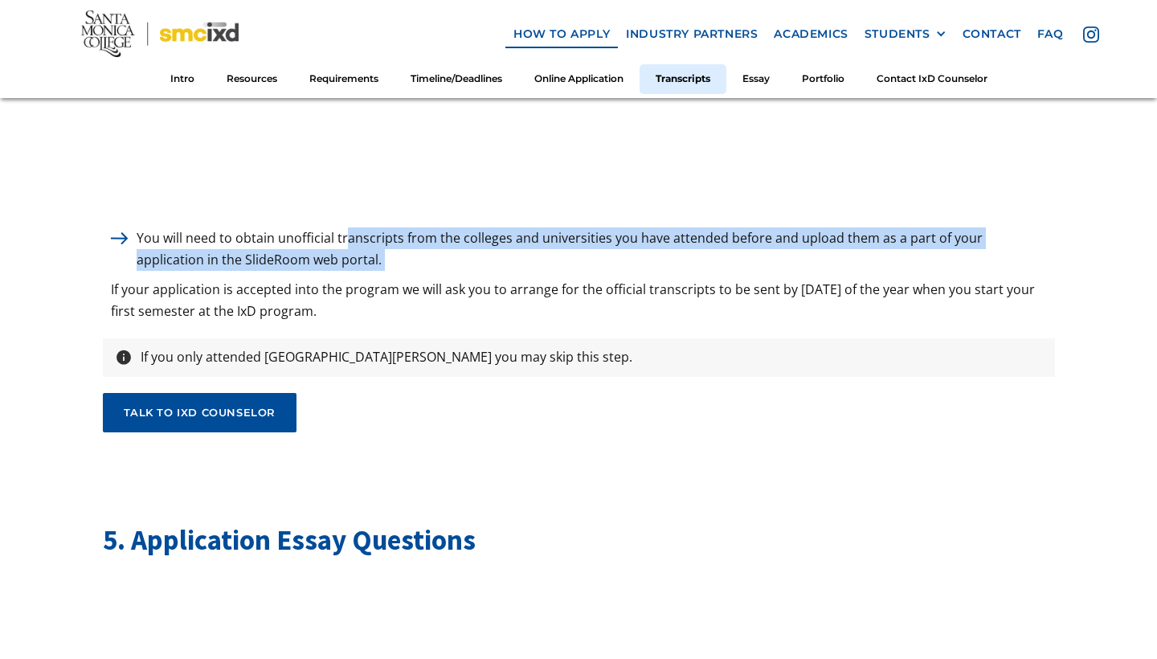
drag, startPoint x: 344, startPoint y: 223, endPoint x: 432, endPoint y: 253, distance: 93.5
click at [432, 253] on div "You will need to obtain unofficial transcripts from the colleges and universiti…" at bounding box center [579, 275] width 952 height 96
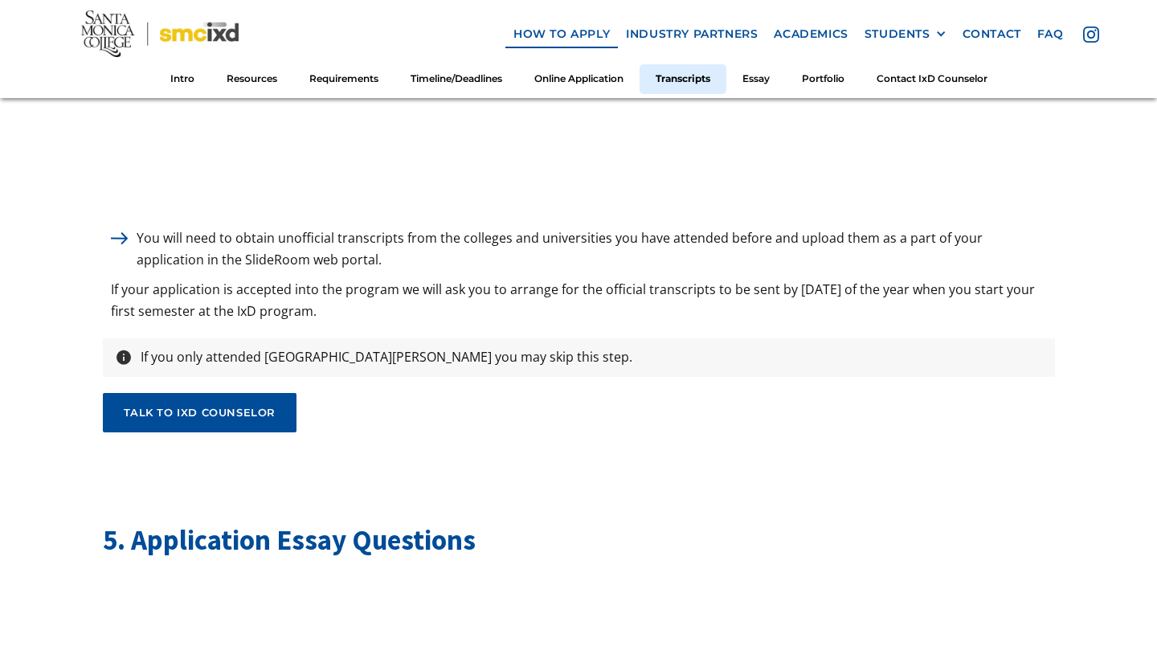
click at [414, 279] on p "If your application is accepted into the program we will ask you to arrange for…" at bounding box center [579, 300] width 952 height 43
drag, startPoint x: 359, startPoint y: 278, endPoint x: 452, endPoint y: 302, distance: 96.2
click at [452, 302] on p "If your application is accepted into the program we will ask you to arrange for…" at bounding box center [579, 300] width 952 height 43
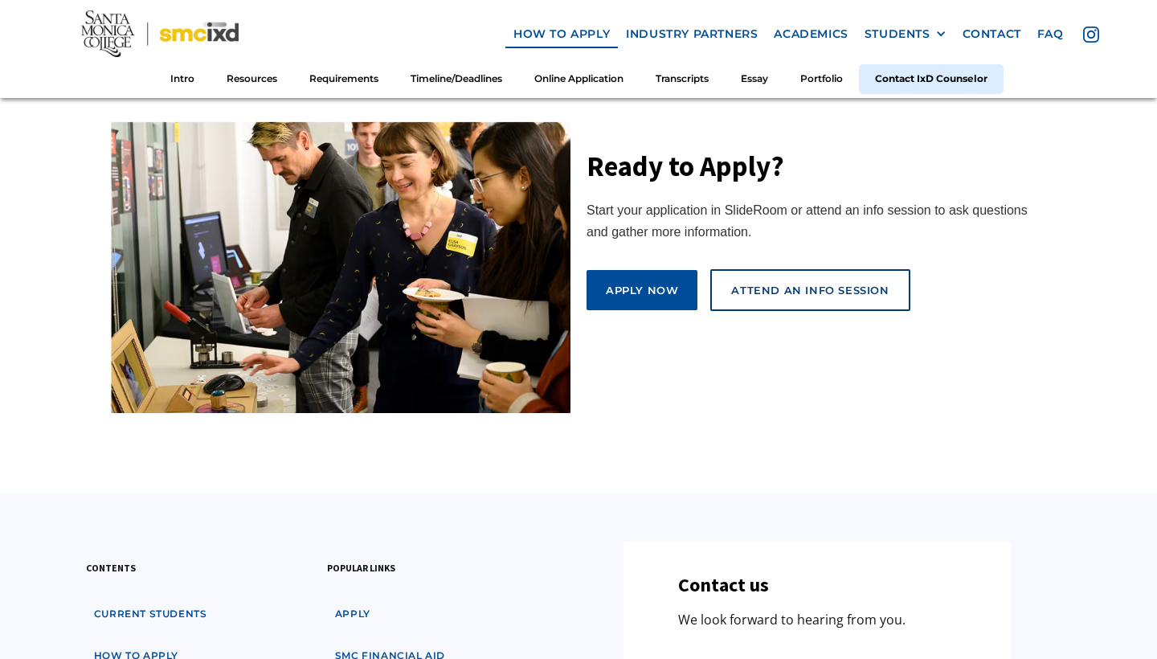
scroll to position [9003, 0]
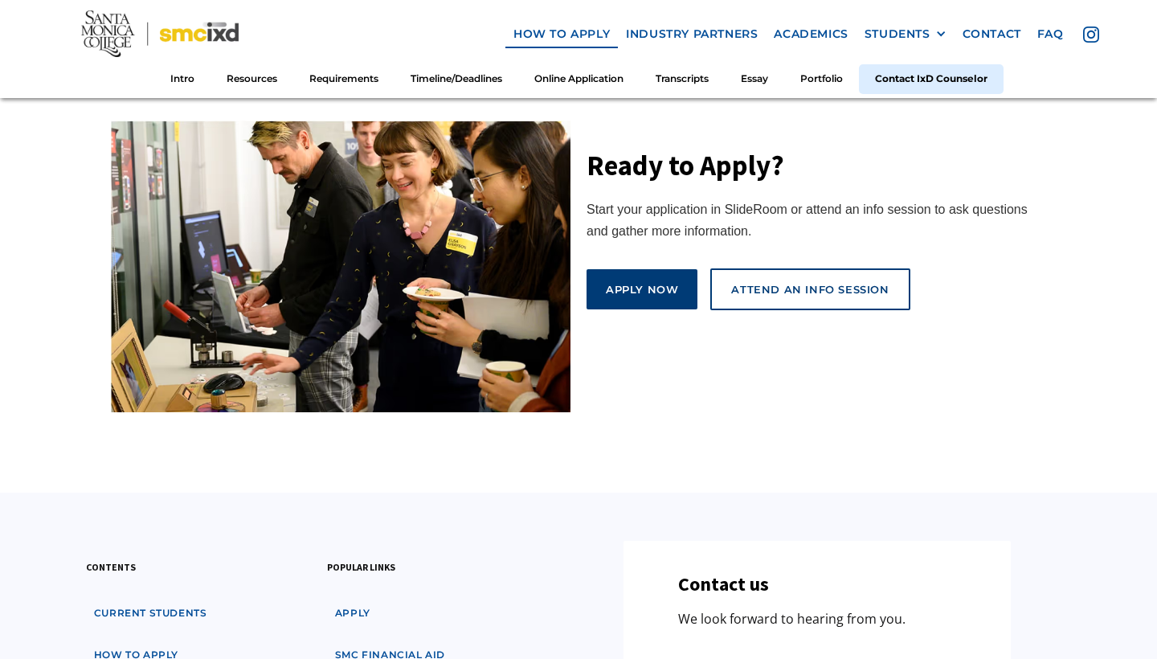
click at [618, 269] on link "Apply Now" at bounding box center [641, 289] width 111 height 40
